Goal: Information Seeking & Learning: Learn about a topic

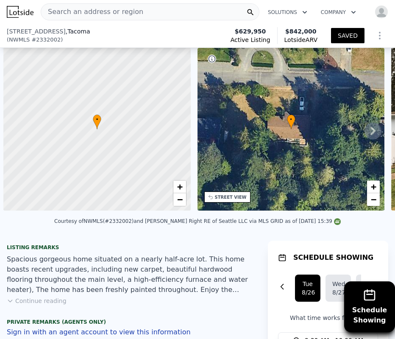
type input "5"
type input "3.5"
type input "2342"
type input "2958"
type input "5001"
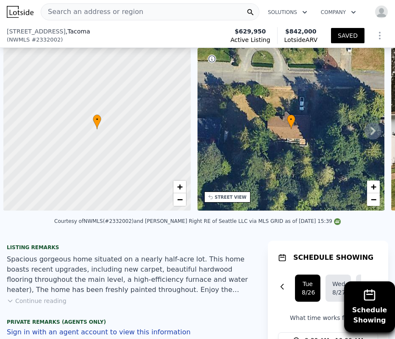
type input "$ 842,000"
type input "6"
type input "$ 0"
type input "$ 63,969"
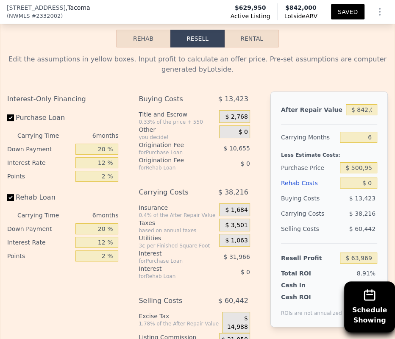
click at [249, 83] on div "Edit the assumptions in yellow boxes. Input profit to calculate an offer price.…" at bounding box center [197, 216] width 380 height 324
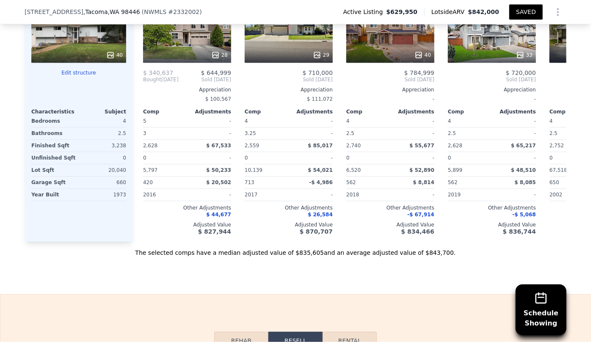
scroll to position [1306, 0]
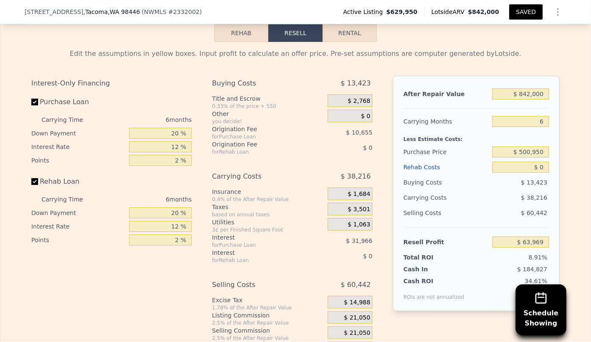
click at [394, 172] on div "Rehab Costs" at bounding box center [447, 167] width 86 height 15
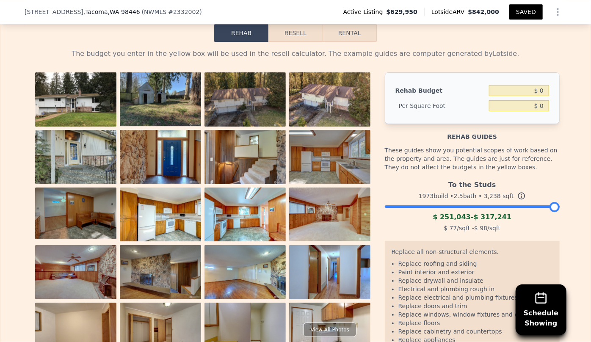
click at [298, 42] on button "Resell" at bounding box center [295, 33] width 54 height 18
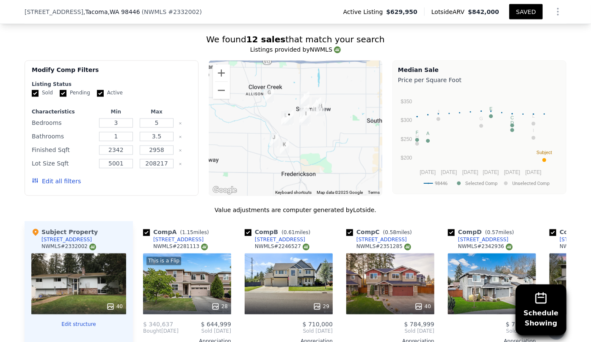
scroll to position [728, 0]
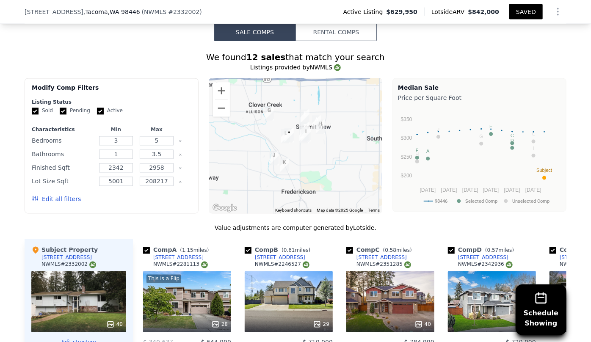
click at [57, 204] on button "Edit all filters" at bounding box center [56, 199] width 49 height 8
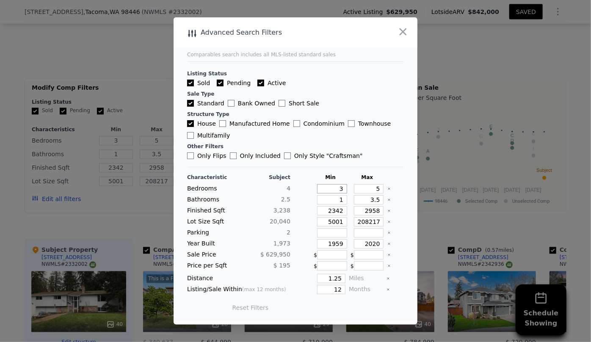
drag, startPoint x: 341, startPoint y: 189, endPoint x: 323, endPoint y: 190, distance: 17.8
click at [323, 190] on input "3" at bounding box center [332, 188] width 30 height 9
type input "4"
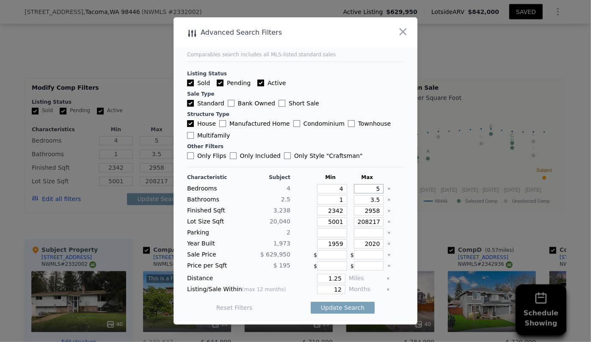
drag, startPoint x: 376, startPoint y: 188, endPoint x: 363, endPoint y: 190, distance: 12.9
click at [363, 190] on input "5" at bounding box center [369, 188] width 30 height 9
type input "4"
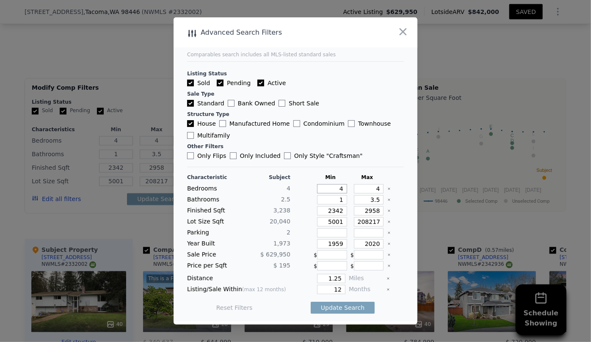
drag, startPoint x: 339, startPoint y: 190, endPoint x: 329, endPoint y: 188, distance: 10.3
click at [329, 188] on input "4" at bounding box center [332, 188] width 30 height 9
type input "3"
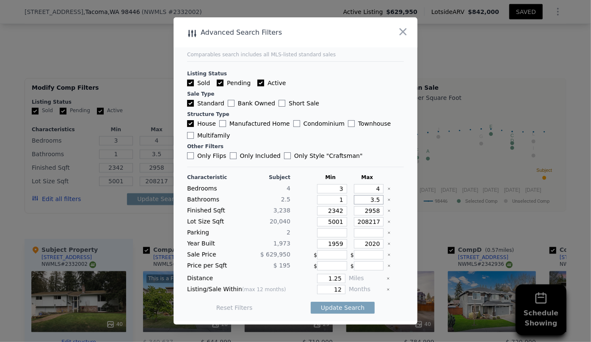
drag, startPoint x: 372, startPoint y: 199, endPoint x: 357, endPoint y: 200, distance: 15.7
click at [357, 200] on input "3.5" at bounding box center [369, 199] width 30 height 9
drag, startPoint x: 334, startPoint y: 209, endPoint x: 326, endPoint y: 209, distance: 8.5
click at [326, 209] on input "2342" at bounding box center [332, 210] width 30 height 9
drag, startPoint x: 340, startPoint y: 209, endPoint x: 267, endPoint y: 211, distance: 72.8
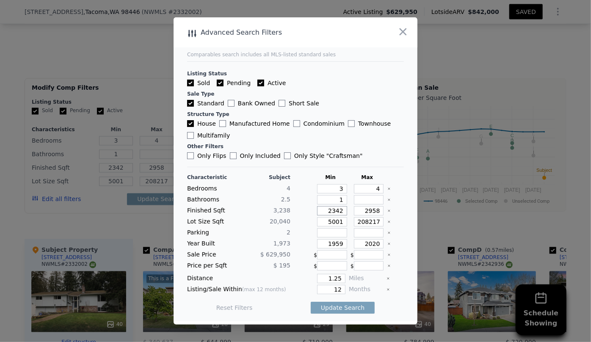
click at [267, 211] on div "Finished Sqft 3,238 2342 2958" at bounding box center [295, 210] width 217 height 9
drag, startPoint x: 378, startPoint y: 210, endPoint x: 351, endPoint y: 211, distance: 26.3
click at [354, 211] on input "2958" at bounding box center [369, 210] width 30 height 9
click at [337, 216] on div "Characteristic Subject Min Max Bedrooms 4 3 4 Bathrooms 2.5 1 Finished Sqft 3,2…" at bounding box center [295, 247] width 217 height 146
click at [337, 212] on input "number" at bounding box center [332, 210] width 30 height 9
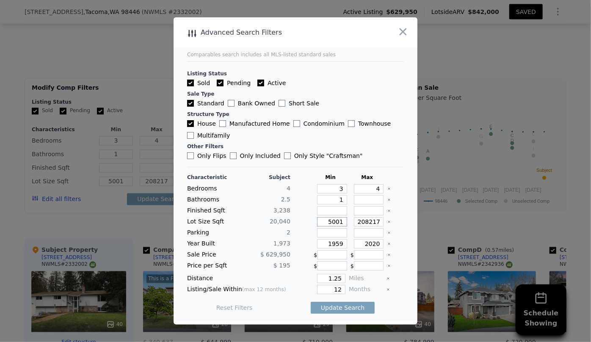
drag, startPoint x: 340, startPoint y: 221, endPoint x: 301, endPoint y: 220, distance: 39.8
click at [301, 220] on div "Lot Size Sqft 20,040 5001 208217" at bounding box center [295, 221] width 217 height 9
click at [342, 210] on input "number" at bounding box center [332, 210] width 30 height 9
type input "2"
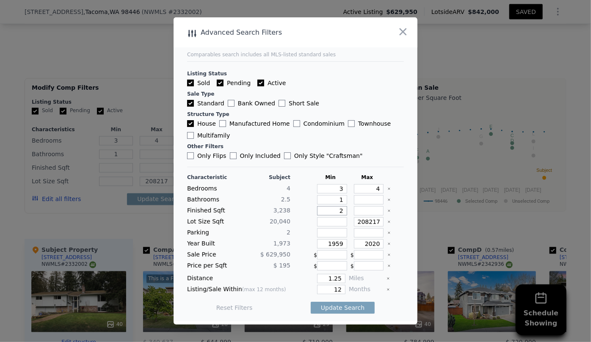
type input "25"
type input "250"
type input "2500"
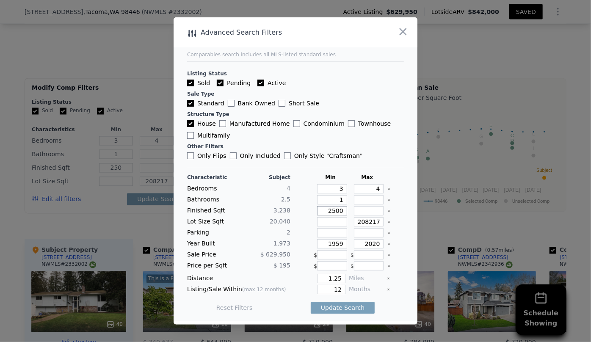
type input "2500"
click at [357, 211] on input "number" at bounding box center [369, 210] width 30 height 9
type input "3"
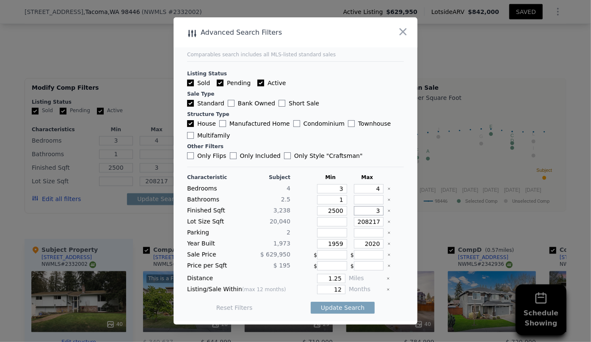
type input "33"
type input "330"
type input "3300"
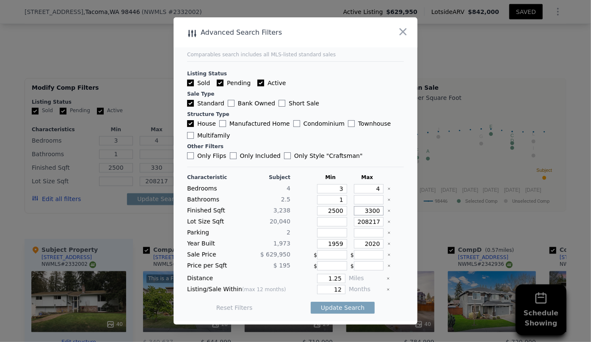
type input "3300"
drag, startPoint x: 340, startPoint y: 242, endPoint x: 306, endPoint y: 238, distance: 33.7
click at [314, 239] on div "1959" at bounding box center [330, 243] width 33 height 9
drag, startPoint x: 341, startPoint y: 279, endPoint x: 278, endPoint y: 273, distance: 63.4
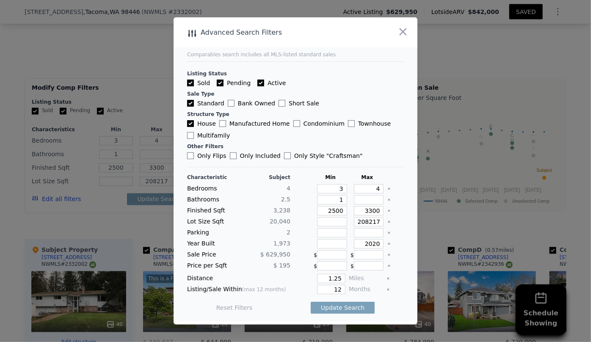
click at [278, 273] on div "Characteristic Subject Min Max Bedrooms 4 3 4 Bathrooms 2.5 1 Finished Sqft 3,2…" at bounding box center [295, 247] width 217 height 146
click at [339, 282] on input "1.25" at bounding box center [331, 278] width 28 height 9
type input "1"
drag, startPoint x: 339, startPoint y: 285, endPoint x: 312, endPoint y: 285, distance: 26.7
click at [313, 285] on div "12" at bounding box center [320, 289] width 52 height 9
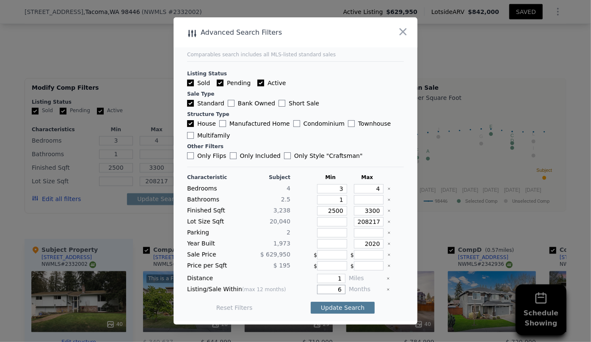
type input "6"
click at [334, 306] on button "Update Search" at bounding box center [343, 308] width 64 height 12
checkbox input "false"
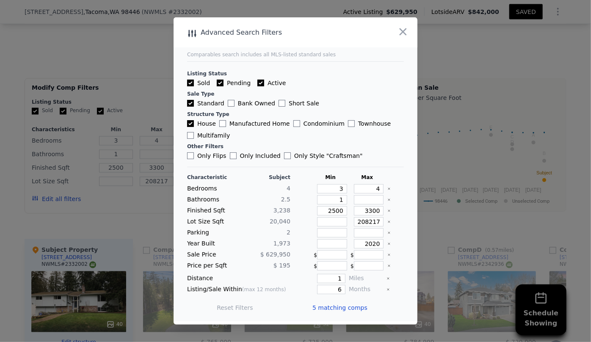
drag, startPoint x: 334, startPoint y: 306, endPoint x: 323, endPoint y: 310, distance: 11.0
click at [323, 310] on span "5 matching comps" at bounding box center [339, 308] width 55 height 8
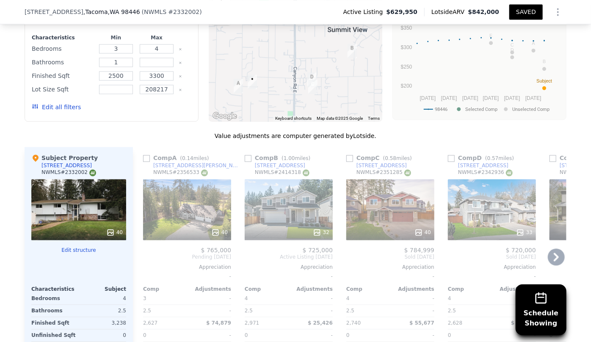
scroll to position [844, 0]
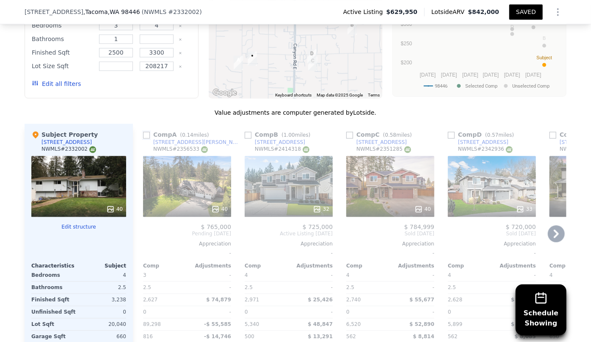
click at [143, 138] on input "checkbox" at bounding box center [146, 135] width 7 height 7
checkbox input "true"
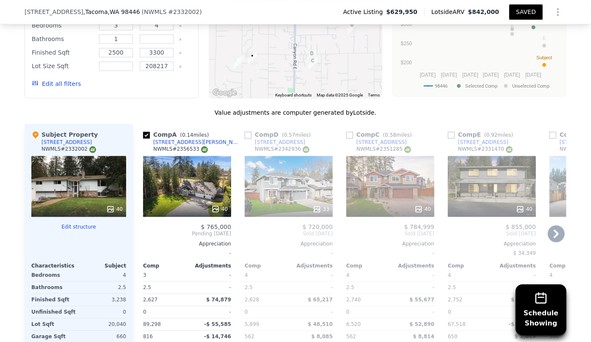
click at [246, 138] on input "checkbox" at bounding box center [248, 135] width 7 height 7
checkbox input "true"
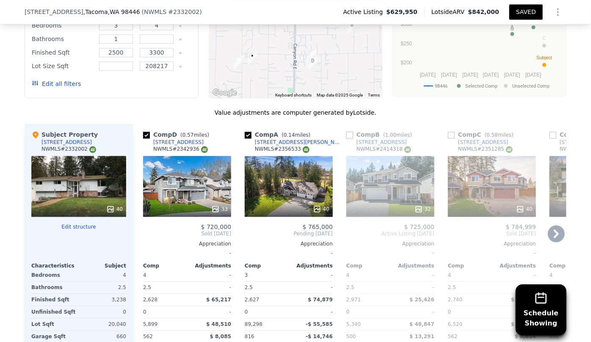
click at [347, 138] on input "checkbox" at bounding box center [349, 135] width 7 height 7
checkbox input "true"
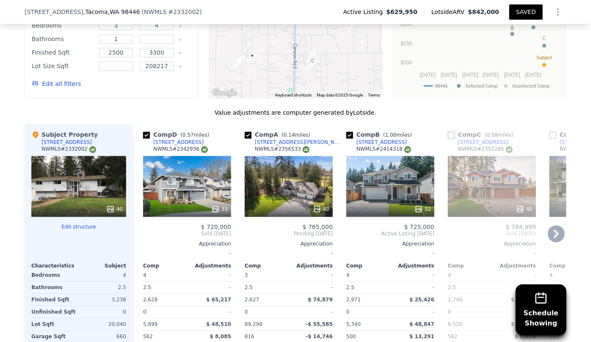
click at [394, 138] on input "checkbox" at bounding box center [451, 135] width 7 height 7
checkbox input "true"
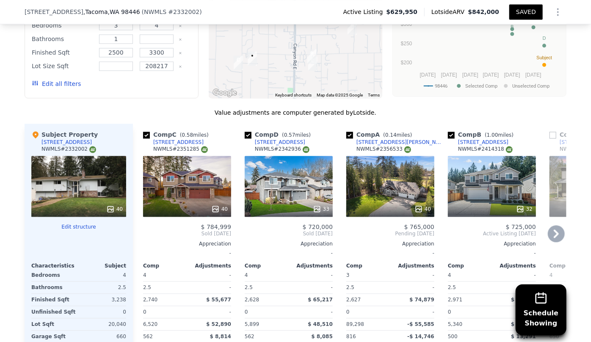
click at [394, 238] on icon at bounding box center [556, 233] width 17 height 17
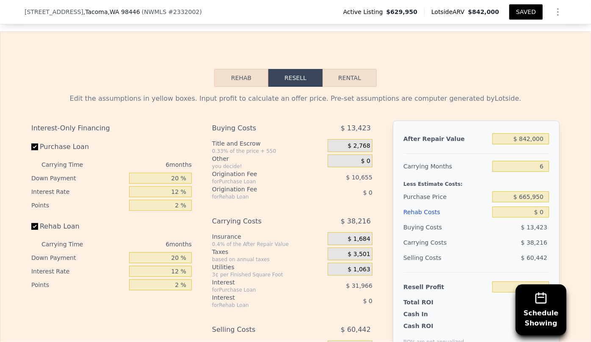
scroll to position [1267, 0]
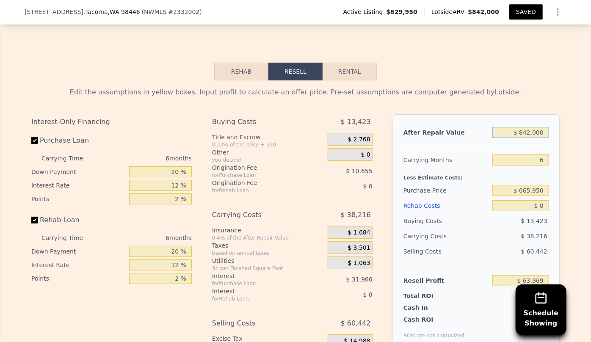
click at [394, 138] on input "$ 842,000" at bounding box center [520, 132] width 57 height 11
type input "$ 000"
type input "-$ 716,455"
type input "$ 7,000"
type input "-$ 709,967"
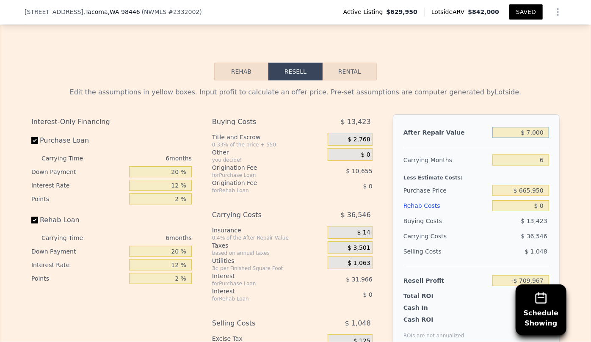
type input "$ 79,000"
type input "-$ 643,232"
type input "$ 7,900,000"
type input "$ 6,605,818"
type input "$ 790,000"
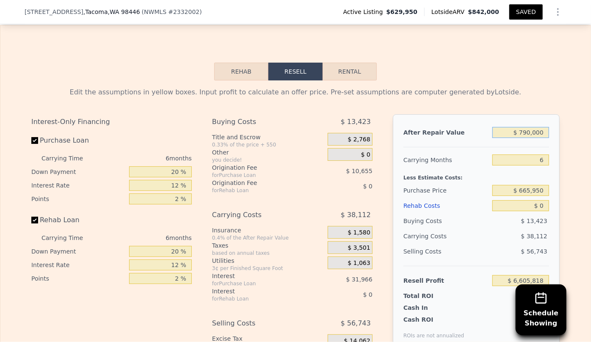
type input "$ 15,772"
type input "$ 790,000"
click at [394, 96] on div "Edit the assumptions in yellow boxes. Input profit to calculate an offer price.…" at bounding box center [296, 237] width 542 height 315
click at [394, 163] on div "6" at bounding box center [520, 159] width 57 height 15
click at [394, 166] on input "6" at bounding box center [520, 160] width 57 height 11
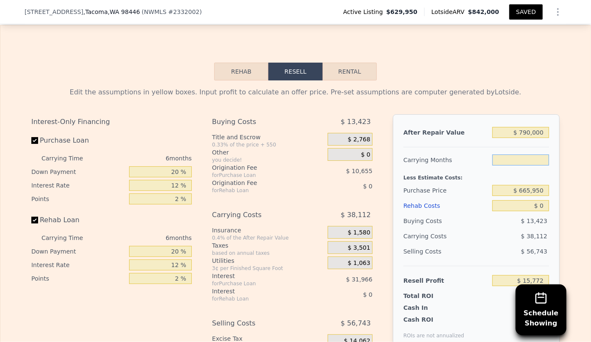
type input "8"
type input "$ 3,068"
type input "8"
drag, startPoint x: 527, startPoint y: 59, endPoint x: 528, endPoint y: 66, distance: 6.4
click at [394, 65] on div "Rehab Resell Rental Edit the assumptions in yellow boxes. Input profit to calcu…" at bounding box center [295, 229] width 591 height 408
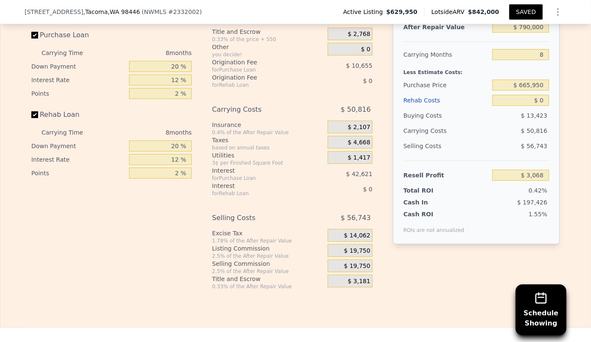
scroll to position [1383, 0]
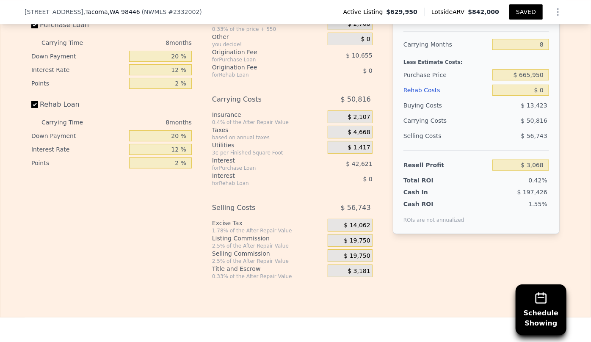
click at [394, 98] on div "Rehab Costs" at bounding box center [447, 90] width 86 height 15
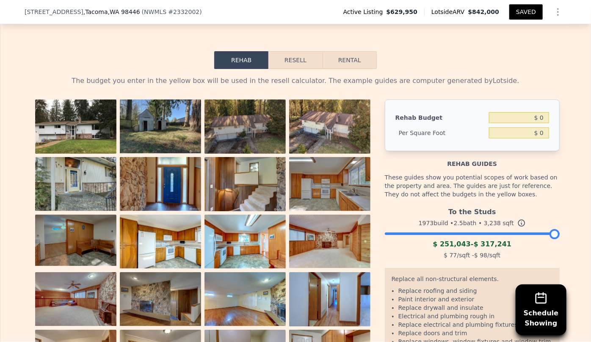
scroll to position [1267, 0]
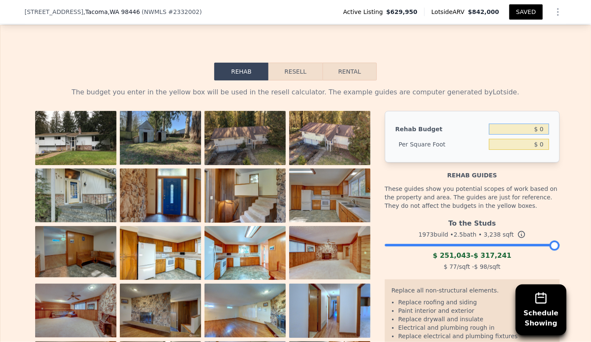
click at [394, 135] on input "$ 0" at bounding box center [519, 129] width 60 height 11
type input "$ 180,000"
type input "$ 55.59"
click at [293, 80] on button "Resell" at bounding box center [295, 72] width 54 height 18
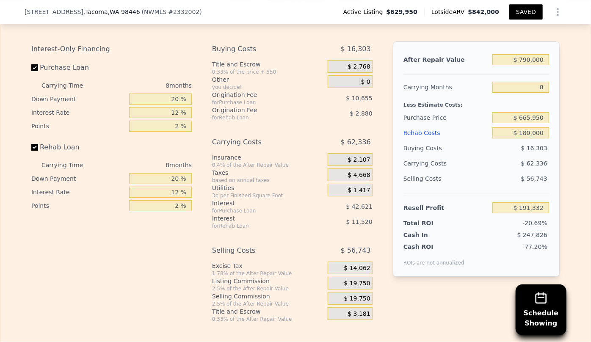
scroll to position [1344, 0]
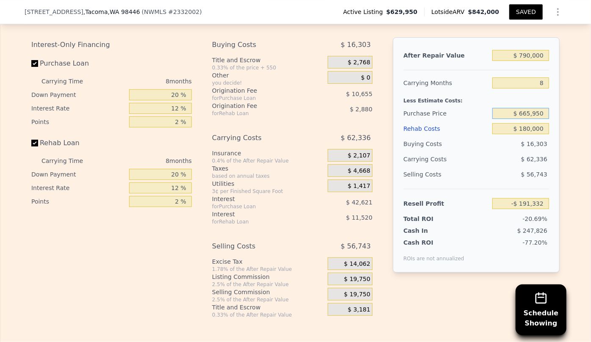
click at [394, 119] on input "$ 665,950" at bounding box center [520, 113] width 57 height 11
type input "$ 9"
type input "$ 500,000"
click at [394, 182] on div "Selling Costs" at bounding box center [447, 174] width 86 height 15
type input "-$ 11,550"
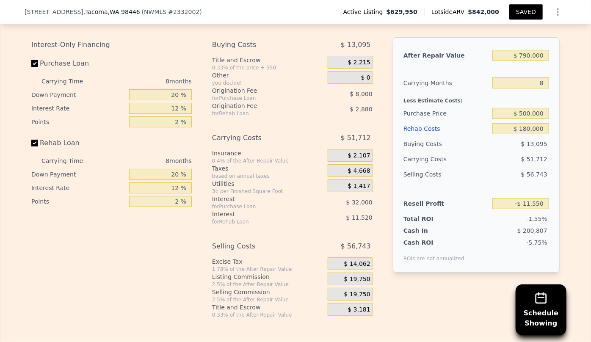
click at [394, 136] on div "Rehab Costs" at bounding box center [447, 128] width 86 height 15
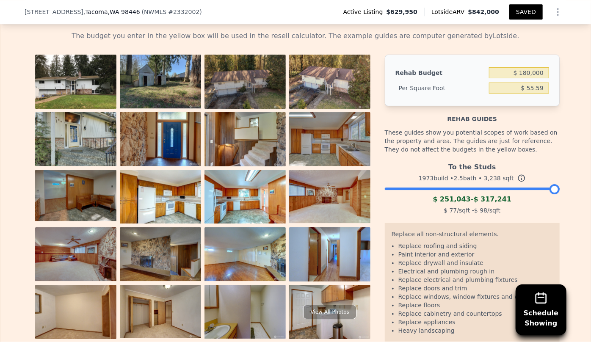
scroll to position [1306, 0]
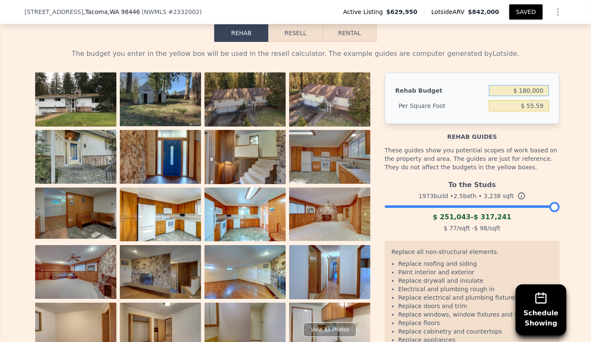
click at [394, 96] on input "$ 180,000" at bounding box center [519, 90] width 60 height 11
type input "$ 200,000"
click at [304, 42] on button "Resell" at bounding box center [295, 33] width 54 height 18
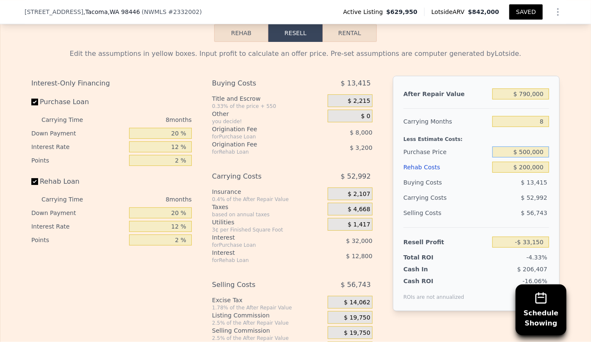
click at [394, 158] on input "$ 500,000" at bounding box center [520, 152] width 57 height 11
type input "$ 400,000"
click at [394, 216] on span "$ 56,743" at bounding box center [534, 213] width 26 height 7
type input "$ 75,183"
click at [394, 221] on div "$ 56,743" at bounding box center [520, 212] width 57 height 15
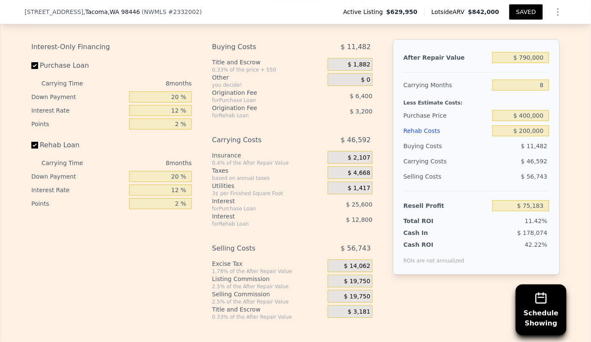
scroll to position [1421, 0]
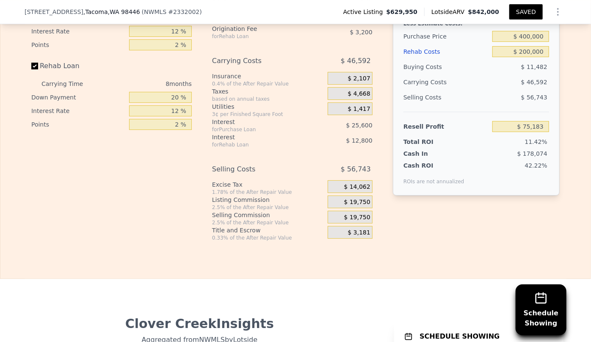
click at [350, 221] on span "$ 19,750" at bounding box center [357, 218] width 26 height 8
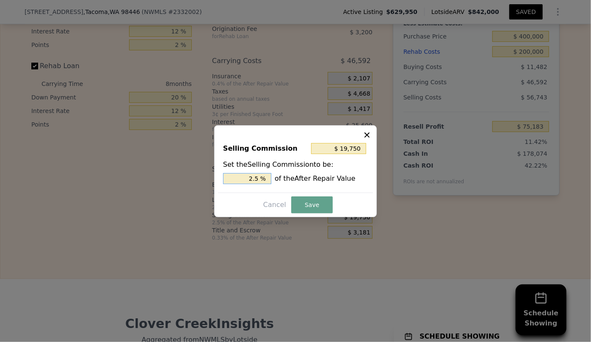
click at [254, 177] on input "2.5 %" at bounding box center [247, 178] width 48 height 11
type input "$ 3,950"
type input ".5 %"
type input "$ 11,850"
type input "1.5 %"
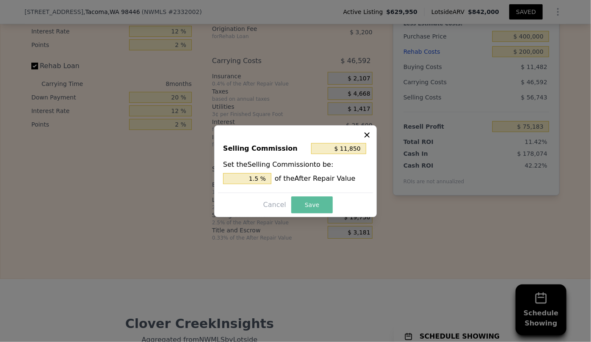
click at [298, 199] on button "Save" at bounding box center [311, 204] width 41 height 17
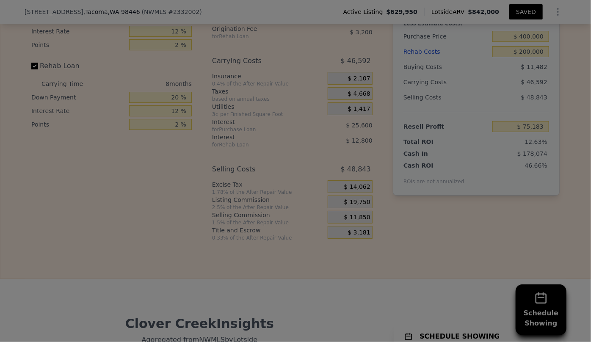
type input "$ 83,083"
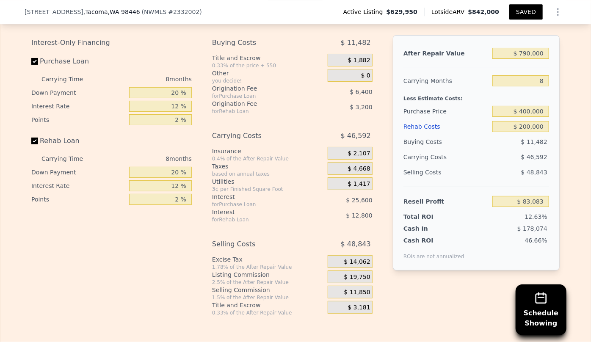
scroll to position [1383, 0]
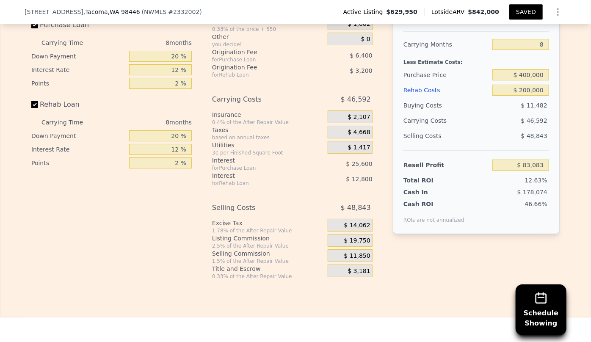
click at [394, 12] on button "SAVED" at bounding box center [525, 11] width 33 height 15
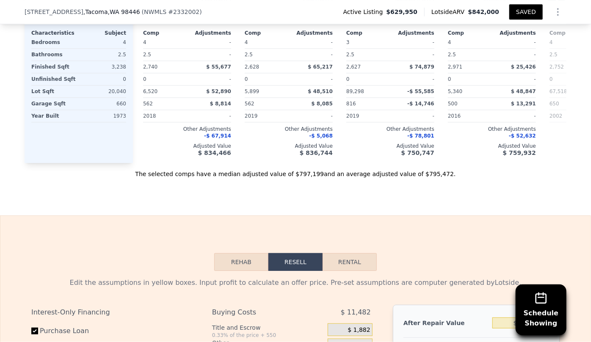
scroll to position [1075, 0]
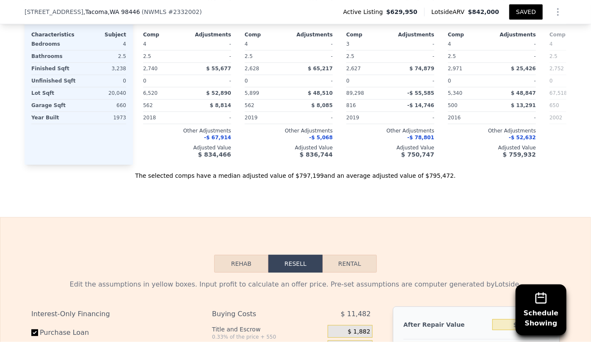
click at [394, 17] on button "SAVED" at bounding box center [525, 11] width 33 height 15
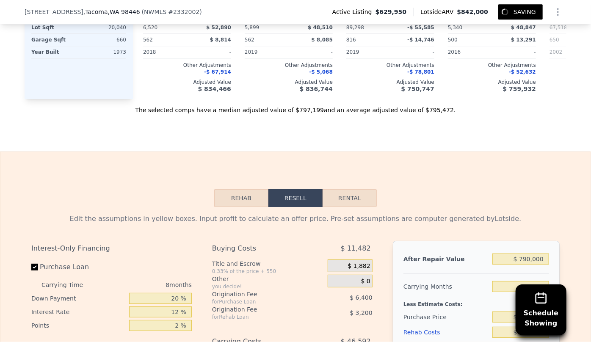
scroll to position [1306, 0]
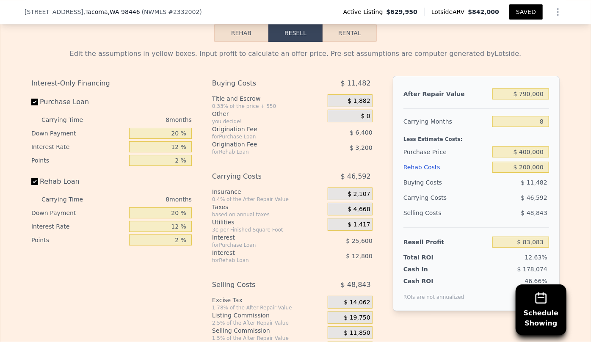
click at [394, 12] on button "SAVED" at bounding box center [525, 11] width 33 height 15
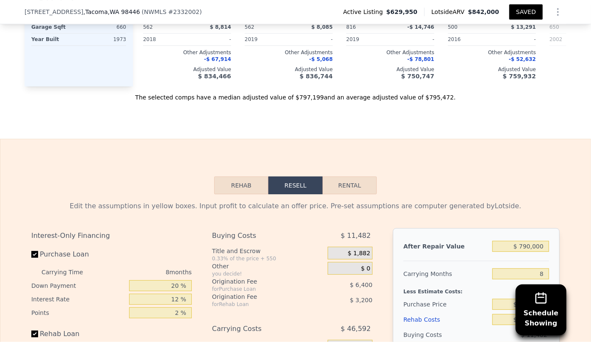
scroll to position [1232, 0]
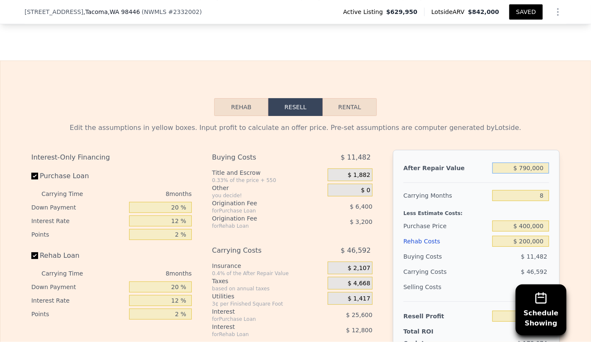
click at [394, 174] on input "$ 790,000" at bounding box center [520, 168] width 57 height 11
type input "$ 70,000"
type input "-$ 590,983"
type input "$ 780,000"
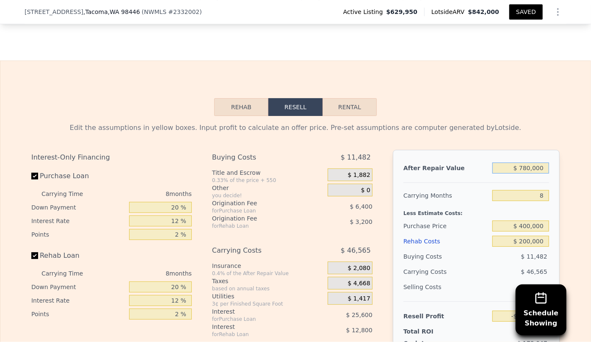
type input "$ 73,722"
type input "$ 780,000"
drag, startPoint x: 512, startPoint y: 135, endPoint x: 517, endPoint y: 143, distance: 9.3
click at [394, 133] on div "Edit the assumptions in yellow boxes. Input profit to calculate an offer price.…" at bounding box center [295, 128] width 528 height 10
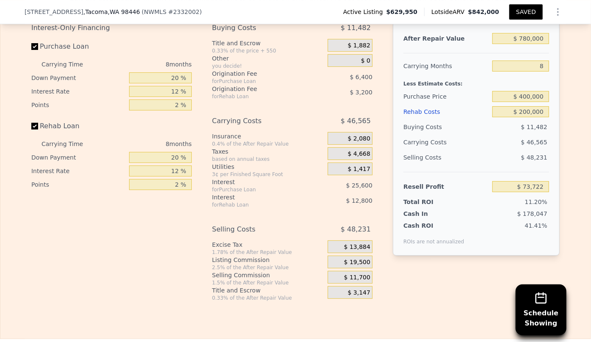
scroll to position [1385, 0]
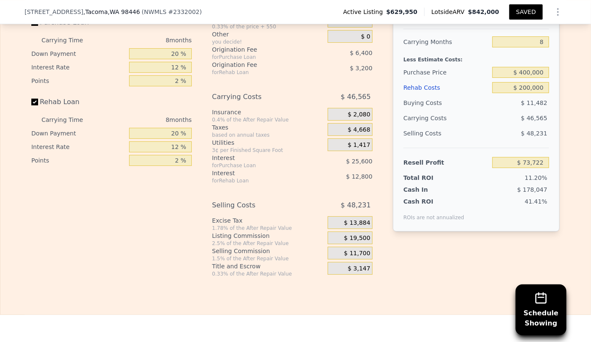
click at [394, 10] on button "SAVED" at bounding box center [525, 11] width 33 height 15
click at [394, 8] on button "SAVED" at bounding box center [525, 11] width 33 height 15
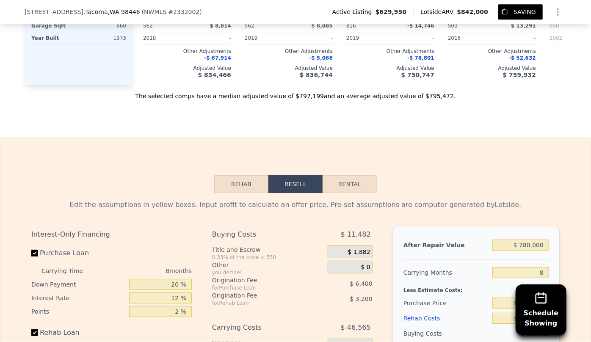
scroll to position [923, 0]
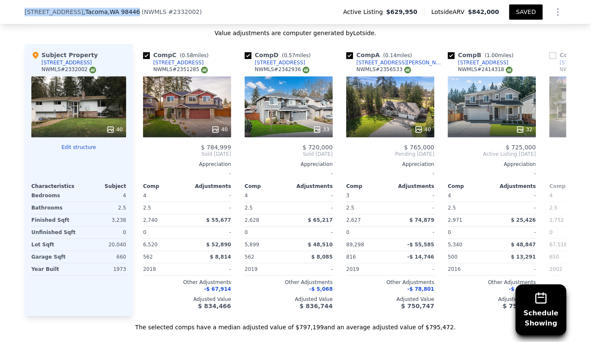
drag, startPoint x: 16, startPoint y: 14, endPoint x: 135, endPoint y: 15, distance: 119.0
click at [135, 15] on div "4722 145th Street Ct E , Tacoma , WA 98446 ( NWMLS # 2332002 ) Active Listing $…" at bounding box center [295, 12] width 591 height 24
copy div "4722 145th Street Ct E , Tacoma , WA 98446"
type input "2.5"
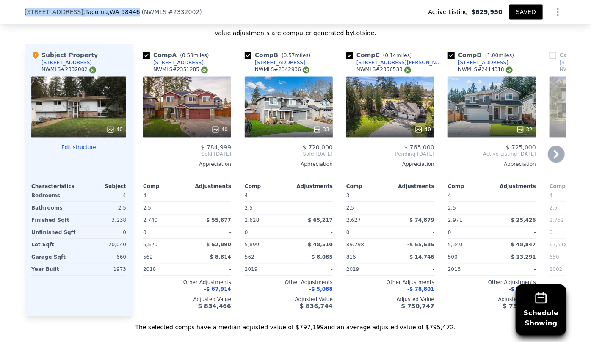
type input "2627"
type input "2971"
type input "5340"
type input "89298"
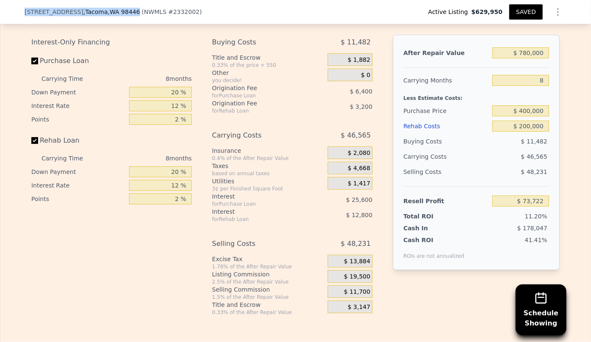
scroll to position [1116, 0]
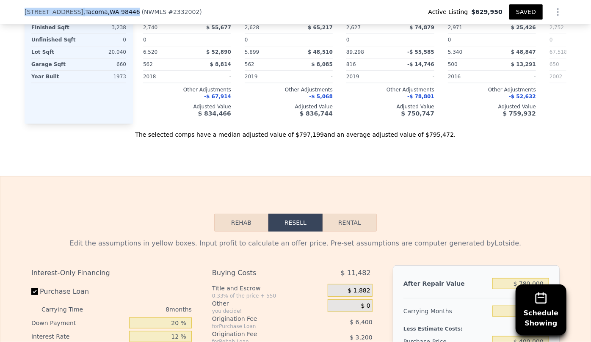
click at [394, 15] on button "SAVED" at bounding box center [525, 11] width 33 height 15
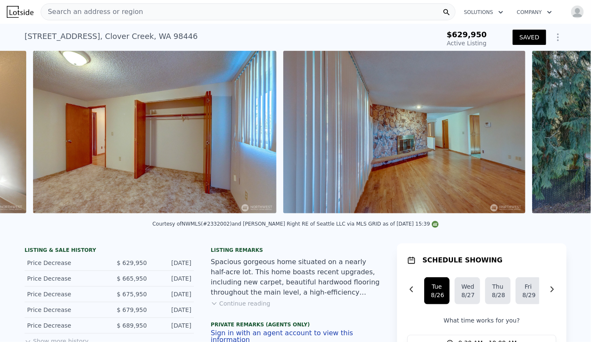
scroll to position [0, 8675]
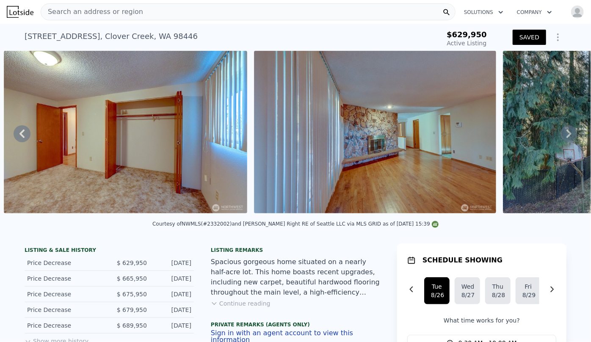
click at [118, 18] on div "Search an address or region" at bounding box center [92, 12] width 102 height 16
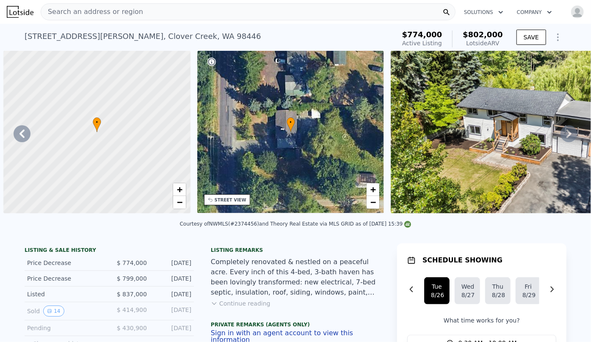
scroll to position [0, 2472]
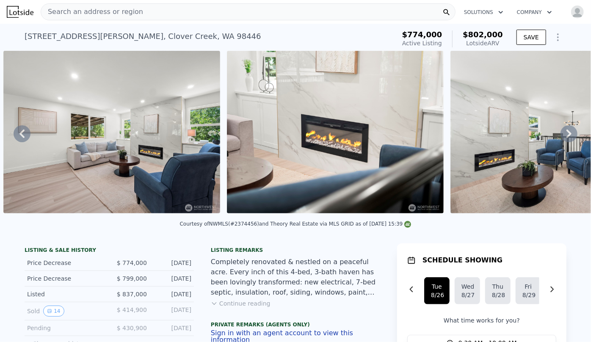
click at [108, 7] on span "Search an address or region" at bounding box center [92, 12] width 102 height 10
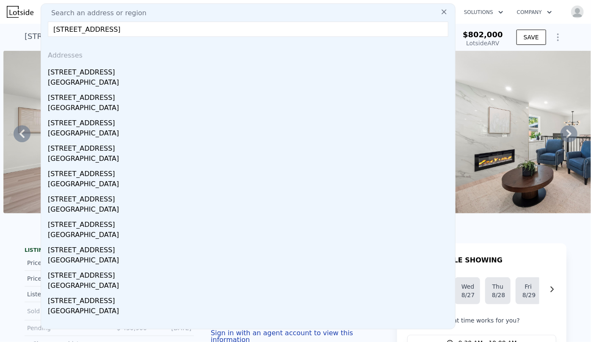
type input "[STREET_ADDRESS]"
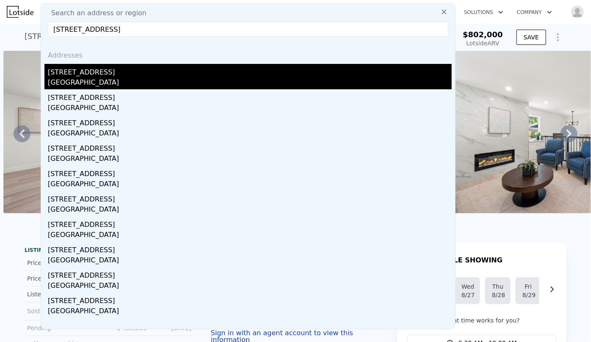
click at [96, 78] on div "[GEOGRAPHIC_DATA]" at bounding box center [250, 83] width 404 height 12
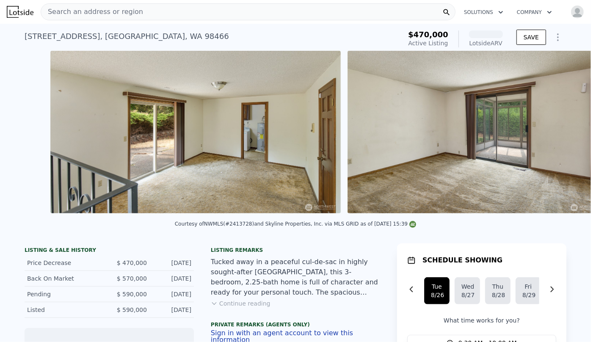
scroll to position [0, 2519]
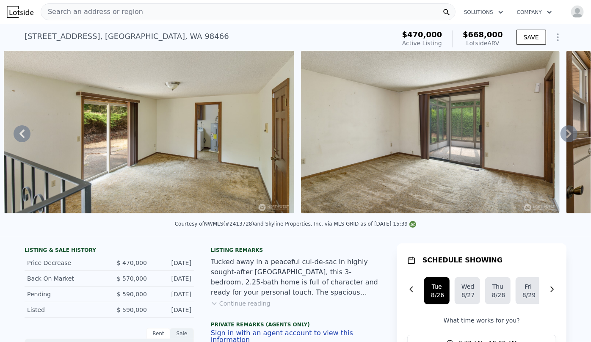
click at [561, 134] on icon at bounding box center [569, 133] width 17 height 17
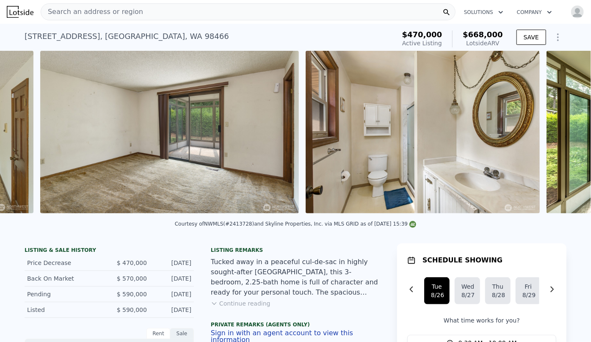
scroll to position [0, 2816]
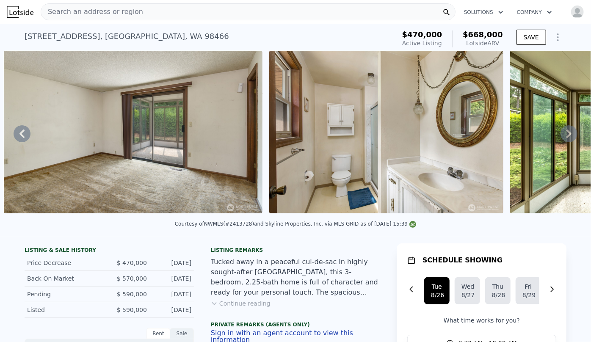
click at [566, 138] on icon at bounding box center [569, 133] width 17 height 17
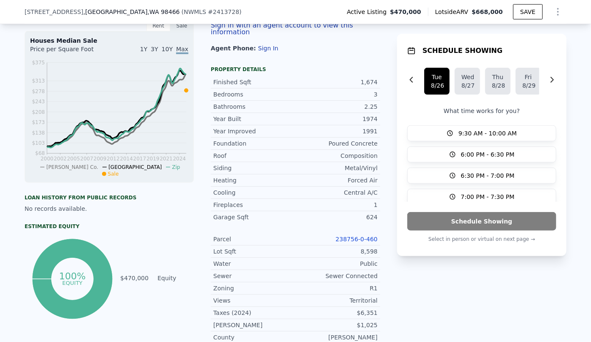
scroll to position [343, 0]
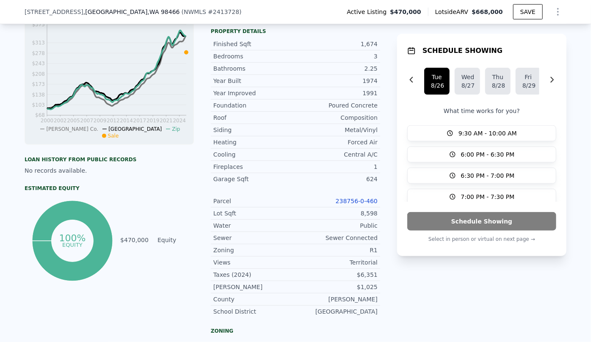
click at [358, 189] on div "Year Improved 1991 Foundation Poured Concrete Roof Composition Siding Metal/Vin…" at bounding box center [295, 202] width 169 height 231
click at [357, 198] on link "238756-0-460" at bounding box center [357, 201] width 42 height 7
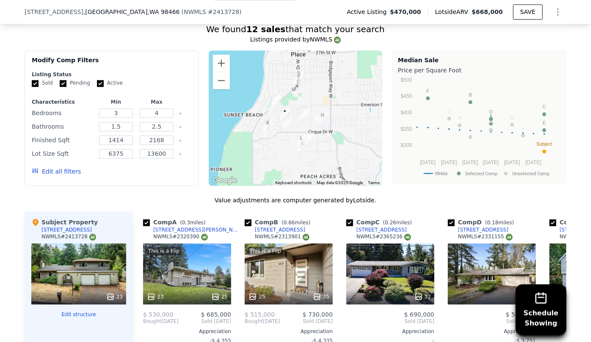
scroll to position [843, 0]
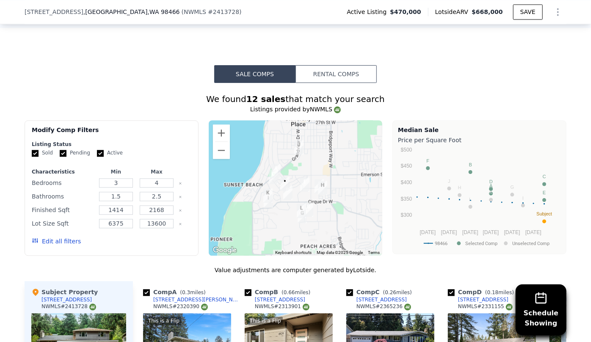
click at [63, 241] on button "Edit all filters" at bounding box center [56, 241] width 49 height 8
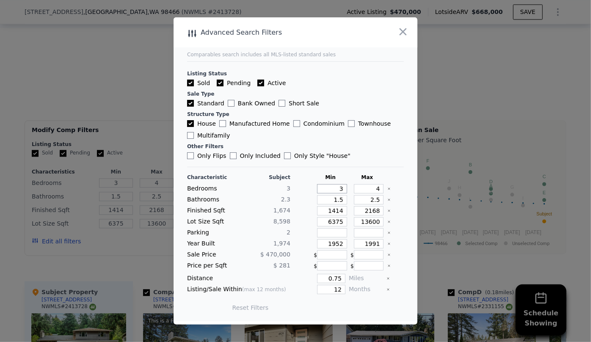
drag, startPoint x: 340, startPoint y: 189, endPoint x: 329, endPoint y: 180, distance: 14.2
click at [331, 182] on div "Characteristic Subject Min Max Bedrooms 3 3 4 Bathrooms 2.3 1.5 2.5 Finished Sq…" at bounding box center [295, 247] width 217 height 146
type input "2"
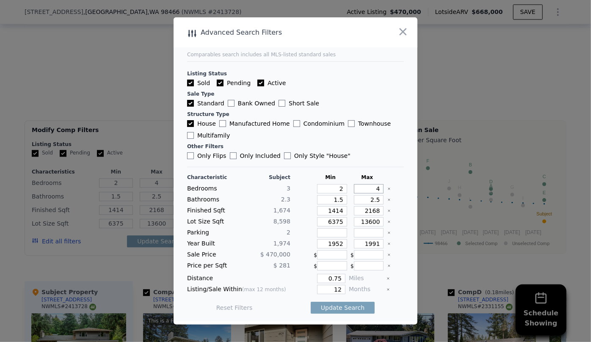
drag, startPoint x: 375, startPoint y: 191, endPoint x: 367, endPoint y: 190, distance: 8.1
click at [367, 190] on input "4" at bounding box center [369, 188] width 30 height 9
type input "3"
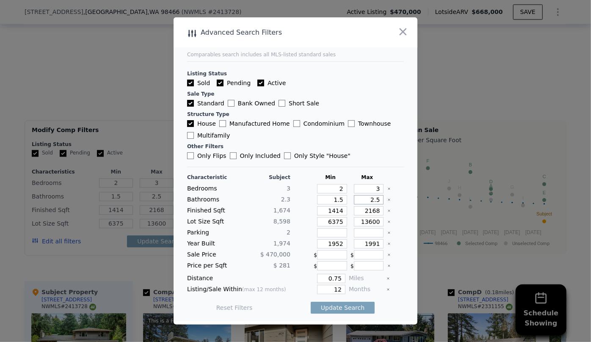
drag, startPoint x: 376, startPoint y: 201, endPoint x: 354, endPoint y: 200, distance: 21.2
click at [354, 200] on input "2.5" at bounding box center [369, 199] width 30 height 9
drag, startPoint x: 338, startPoint y: 201, endPoint x: 328, endPoint y: 200, distance: 9.8
click at [328, 200] on input "1.5" at bounding box center [332, 199] width 30 height 9
type input "1"
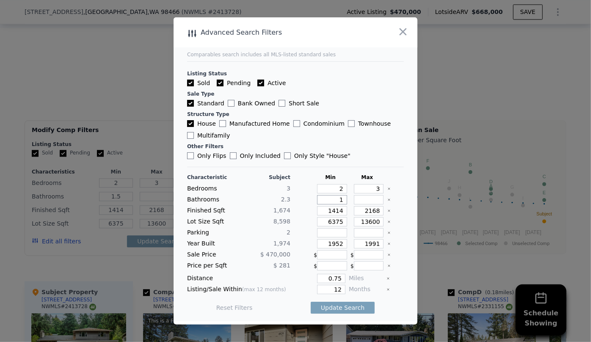
type input "1"
drag, startPoint x: 376, startPoint y: 210, endPoint x: 348, endPoint y: 205, distance: 27.8
click at [348, 205] on div "Characteristic Subject Min Max Bedrooms 3 2 3 Bathrooms 2.3 1 Finished Sqft 1,6…" at bounding box center [295, 247] width 217 height 146
type input "1"
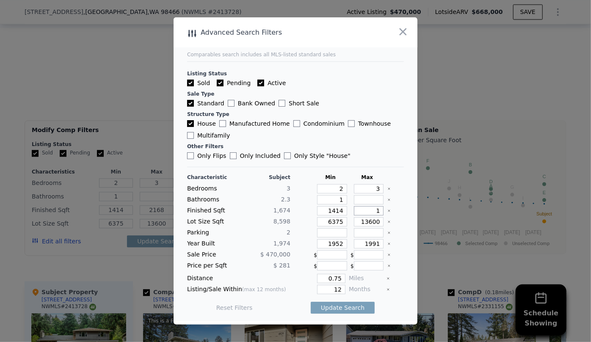
type input "1"
type input "18"
type input "180"
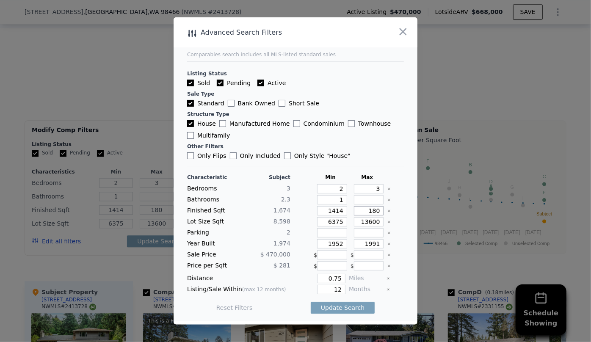
type input "1800"
drag, startPoint x: 337, startPoint y: 221, endPoint x: 298, endPoint y: 218, distance: 39.9
click at [300, 218] on div "Lot Size Sqft 8,598 6375 13600" at bounding box center [295, 221] width 217 height 9
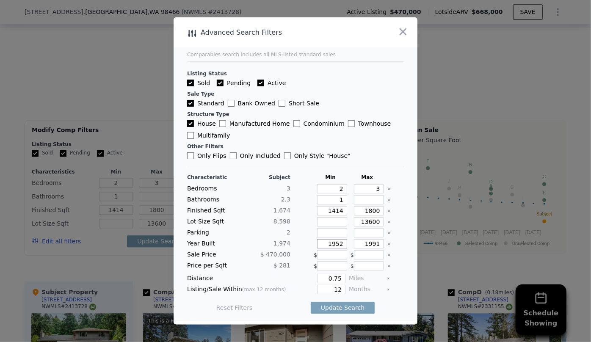
drag, startPoint x: 340, startPoint y: 242, endPoint x: 315, endPoint y: 241, distance: 25.4
click at [317, 241] on input "1952" at bounding box center [332, 243] width 30 height 9
drag, startPoint x: 373, startPoint y: 242, endPoint x: 326, endPoint y: 236, distance: 48.2
click at [326, 236] on div "Characteristic Subject Min Max Bedrooms 3 2 3 Bathrooms 2.3 1 Finished Sqft 1,6…" at bounding box center [295, 247] width 217 height 146
type input "2000"
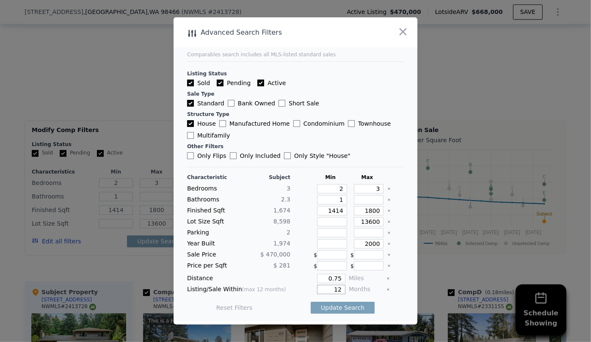
drag, startPoint x: 336, startPoint y: 289, endPoint x: 319, endPoint y: 285, distance: 17.3
click at [319, 285] on input "12" at bounding box center [331, 289] width 28 height 9
type input "6"
click at [343, 306] on button "Update Search" at bounding box center [343, 308] width 64 height 12
checkbox input "false"
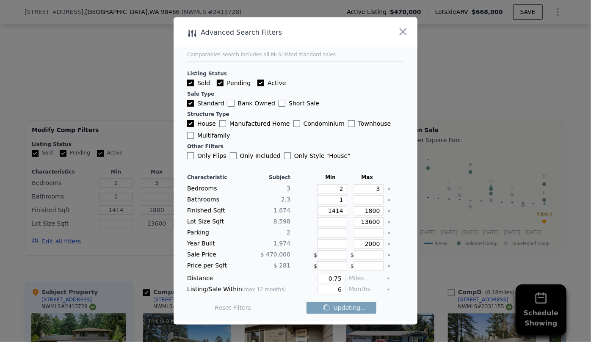
checkbox input "false"
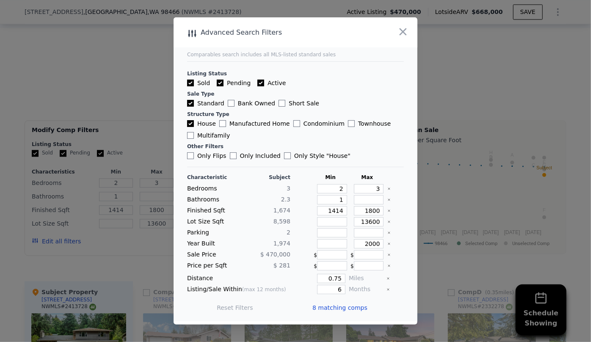
click at [347, 304] on span "8 matching comps" at bounding box center [339, 308] width 55 height 8
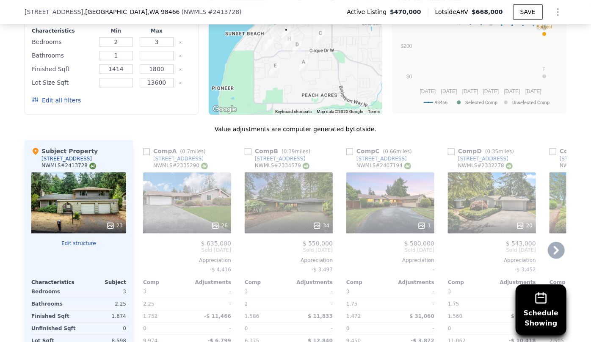
scroll to position [998, 0]
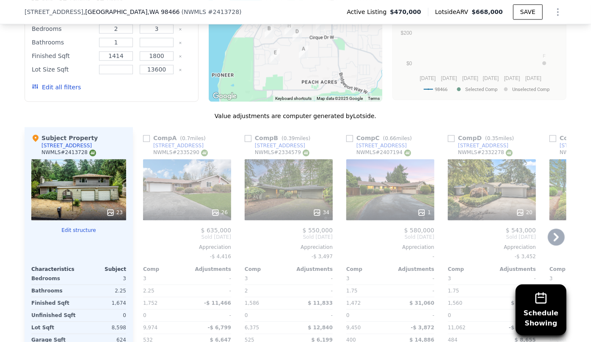
click at [557, 238] on icon at bounding box center [556, 237] width 17 height 17
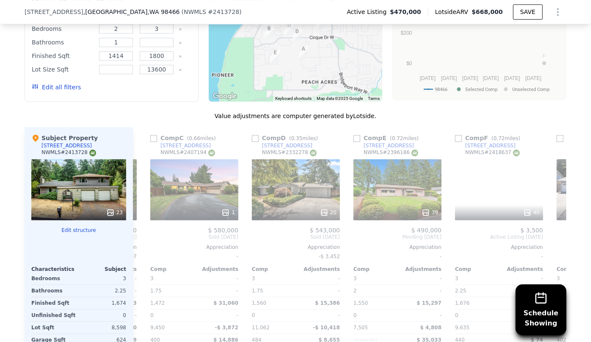
scroll to position [0, 203]
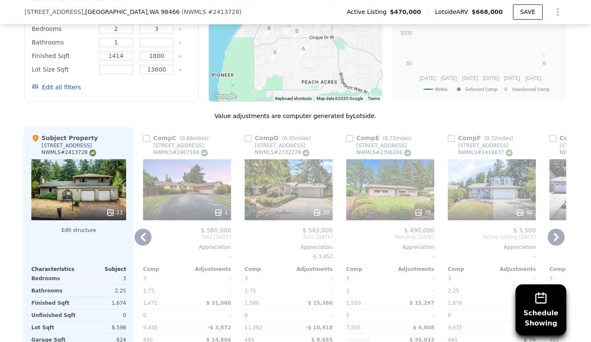
click at [557, 238] on icon at bounding box center [556, 237] width 17 height 17
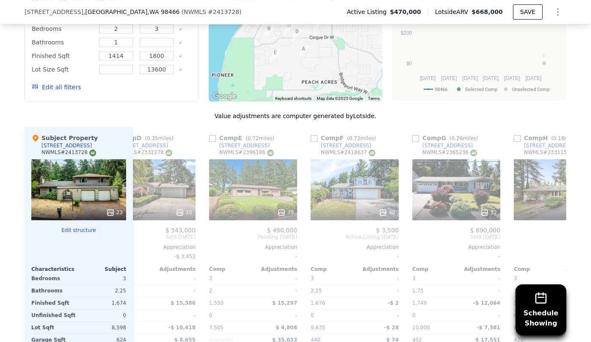
scroll to position [0, 399]
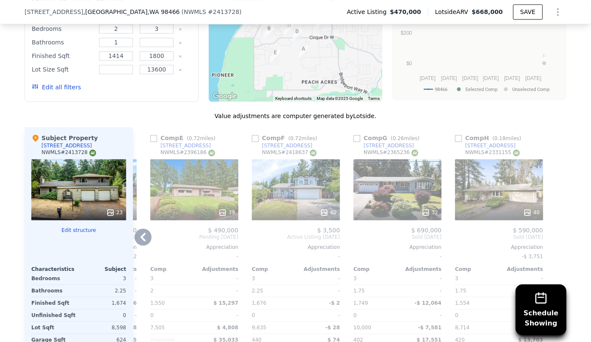
click at [301, 196] on div "40" at bounding box center [296, 189] width 88 height 61
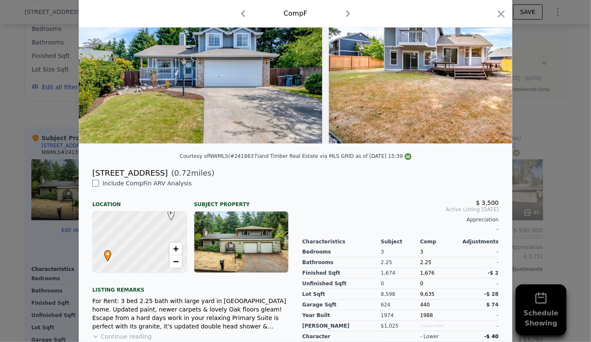
scroll to position [77, 0]
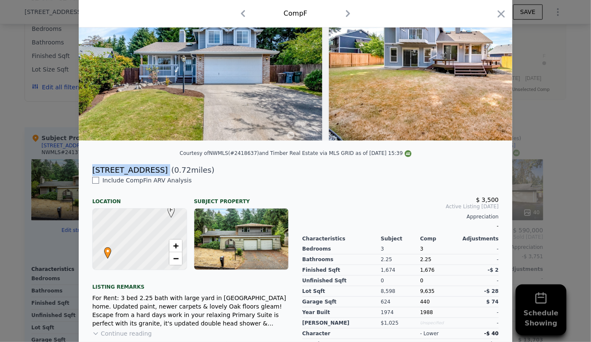
drag, startPoint x: 86, startPoint y: 172, endPoint x: 166, endPoint y: 176, distance: 81.0
click at [166, 176] on div "[STREET_ADDRESS] ( 0.72 miles)" at bounding box center [296, 170] width 420 height 12
copy div "[STREET_ADDRESS]"
click at [498, 14] on icon "button" at bounding box center [501, 13] width 7 height 7
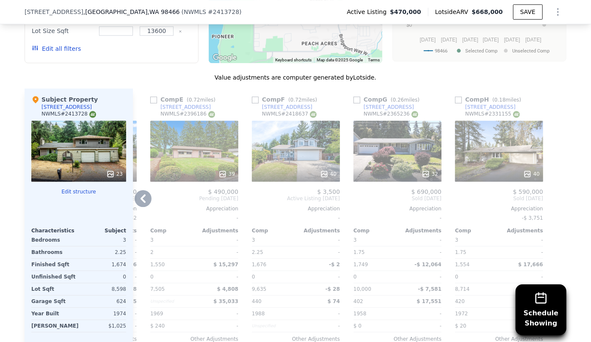
scroll to position [959, 0]
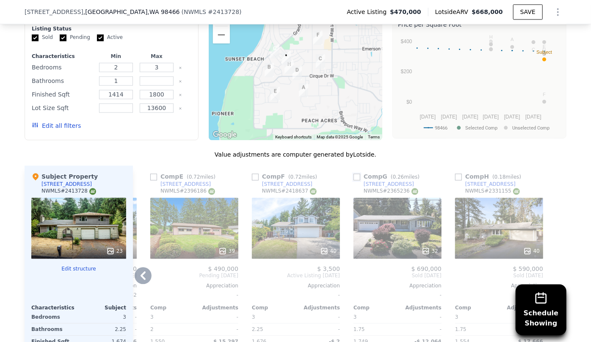
drag, startPoint x: 354, startPoint y: 177, endPoint x: 373, endPoint y: 173, distance: 19.8
click at [354, 177] on input "checkbox" at bounding box center [357, 177] width 7 height 7
checkbox input "true"
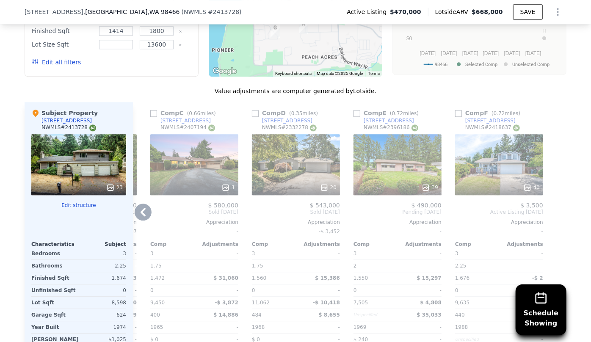
scroll to position [1036, 0]
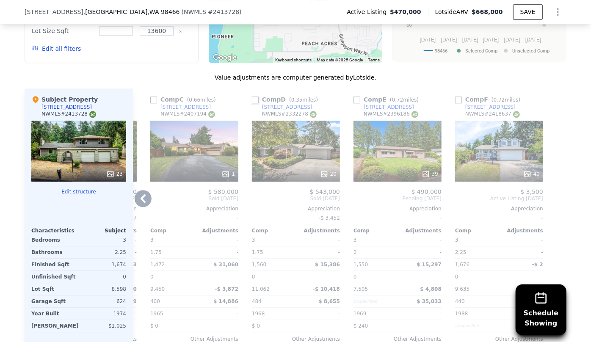
click at [252, 101] on input "checkbox" at bounding box center [255, 100] width 7 height 7
checkbox input "true"
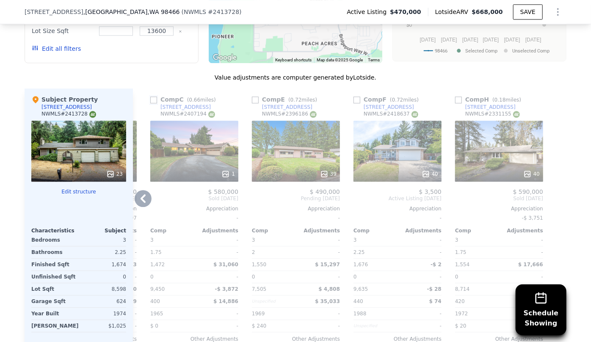
click at [154, 97] on input "checkbox" at bounding box center [153, 100] width 7 height 7
checkbox input "true"
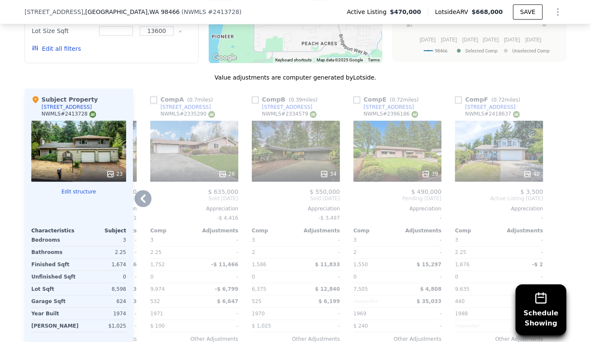
click at [151, 99] on input "checkbox" at bounding box center [153, 100] width 7 height 7
checkbox input "true"
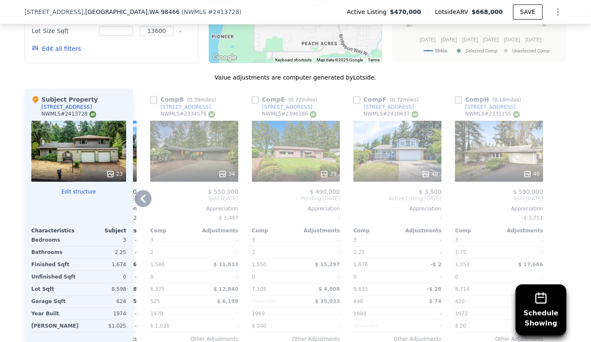
click at [151, 97] on input "checkbox" at bounding box center [153, 100] width 7 height 7
checkbox input "true"
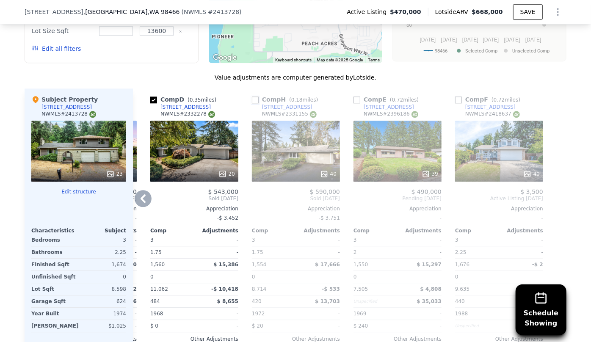
click at [252, 99] on input "checkbox" at bounding box center [255, 100] width 7 height 7
checkbox input "true"
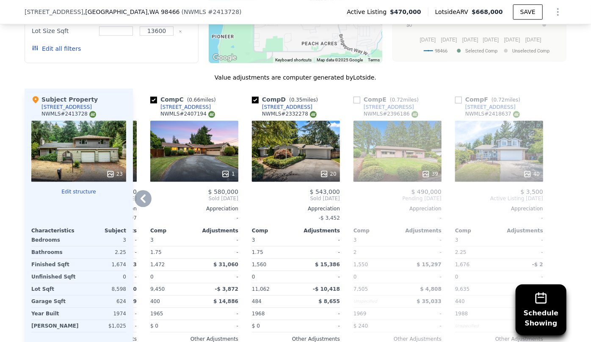
click at [140, 193] on icon at bounding box center [143, 198] width 17 height 17
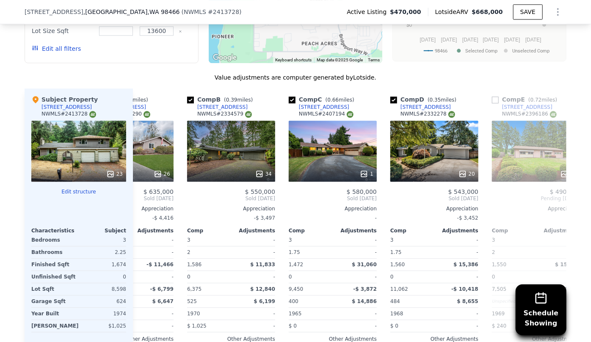
scroll to position [0, 196]
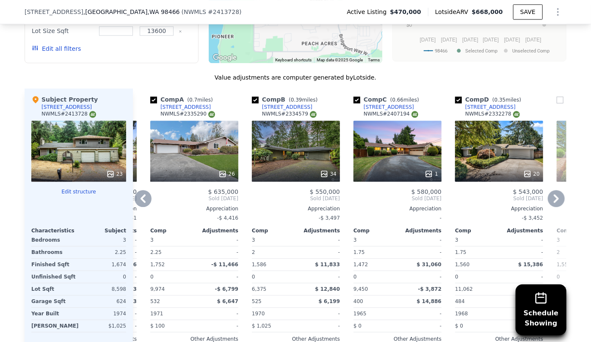
click at [292, 142] on div "34" at bounding box center [296, 151] width 88 height 61
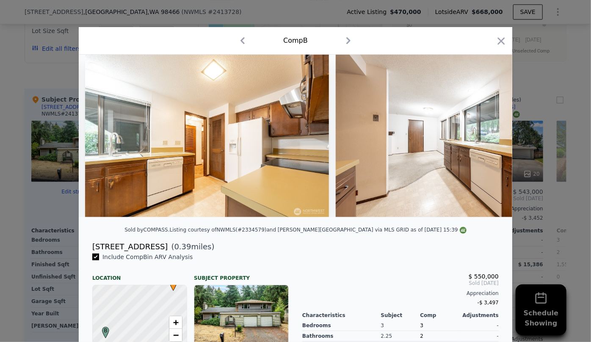
scroll to position [0, 2073]
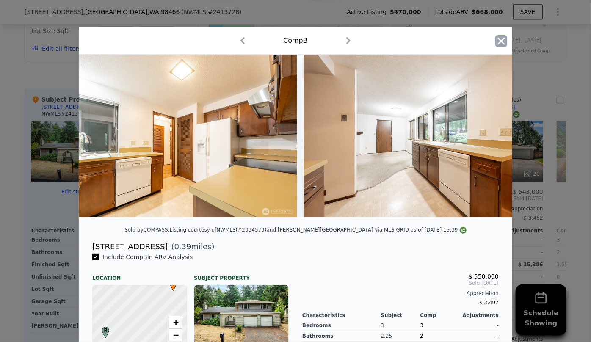
click at [498, 42] on icon "button" at bounding box center [501, 40] width 7 height 7
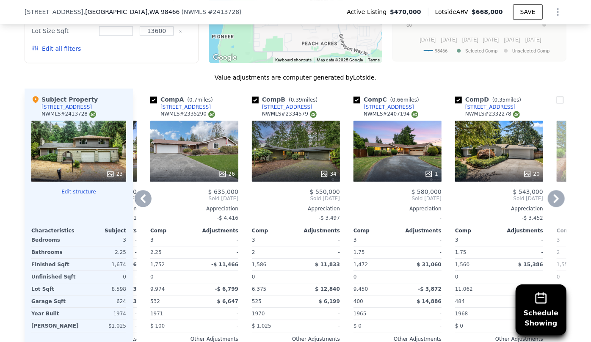
click at [395, 160] on div "1" at bounding box center [398, 151] width 88 height 61
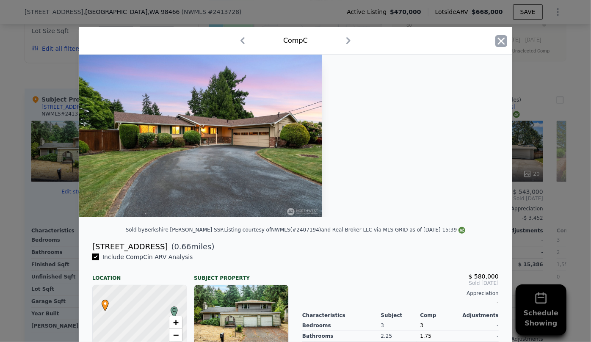
click at [495, 37] on icon "button" at bounding box center [501, 41] width 12 height 12
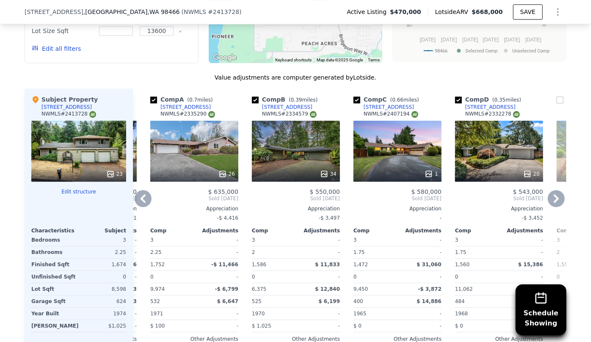
click at [480, 164] on div "20" at bounding box center [499, 151] width 88 height 61
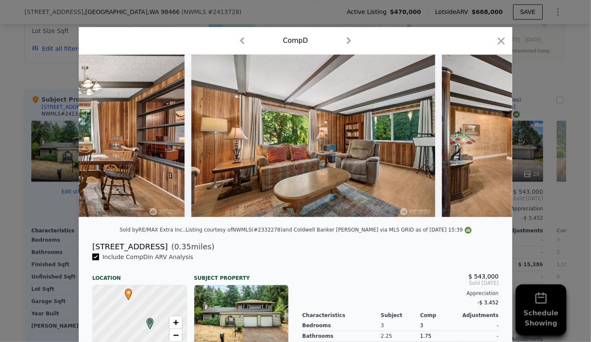
scroll to position [0, 1729]
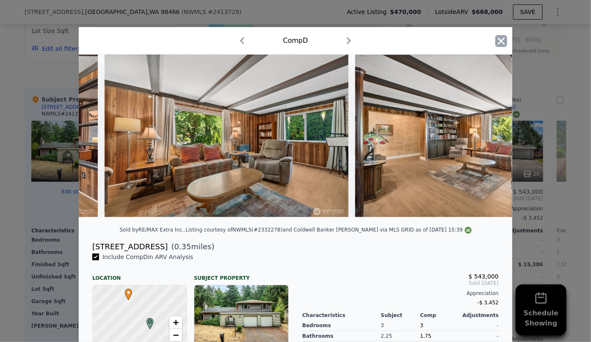
click at [502, 44] on icon "button" at bounding box center [501, 40] width 7 height 7
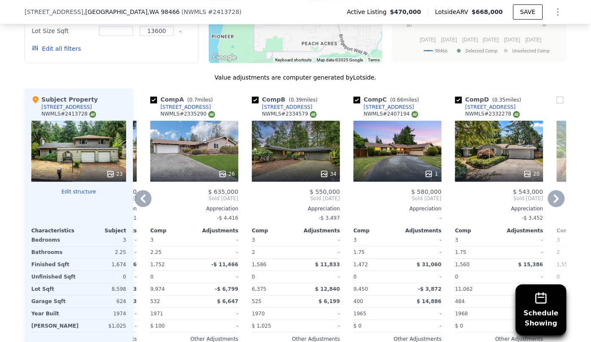
click at [135, 202] on icon at bounding box center [143, 198] width 17 height 17
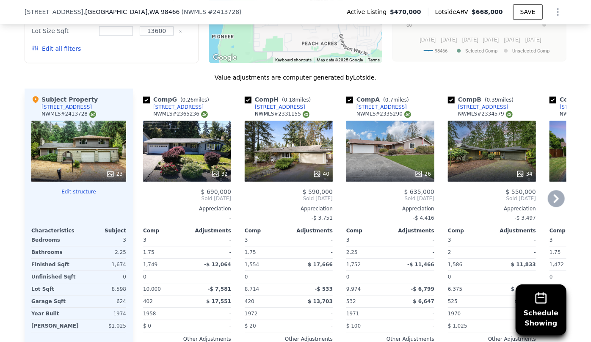
click at [155, 164] on div "32" at bounding box center [187, 151] width 88 height 61
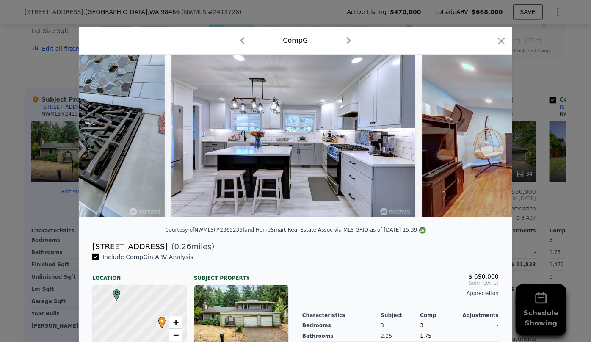
scroll to position [0, 1609]
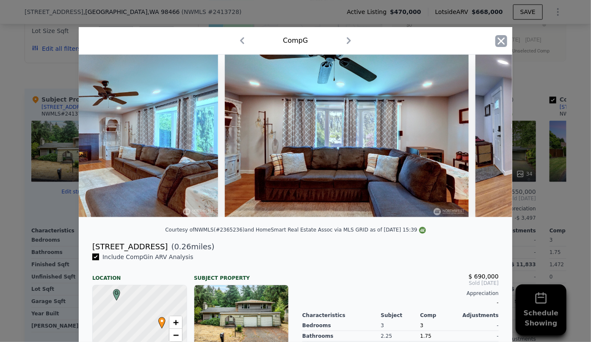
click at [498, 43] on icon "button" at bounding box center [501, 41] width 12 height 12
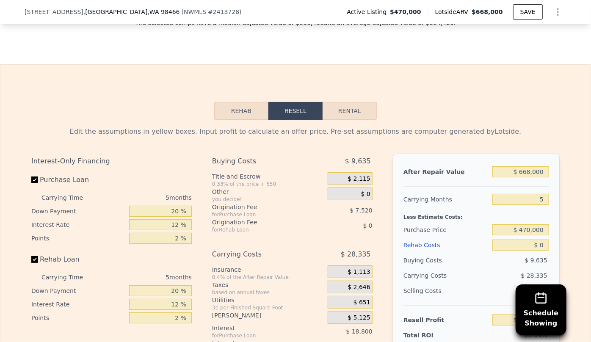
scroll to position [1382, 0]
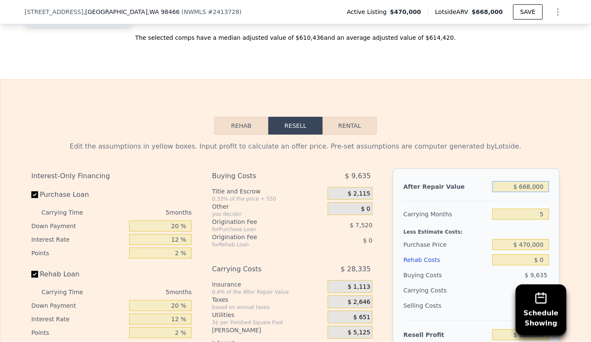
click at [527, 192] on input "$ 668,000" at bounding box center [520, 186] width 57 height 11
type input "$ 68,000"
type input "-$ 444,356"
type input "$ 618,000"
type input "$ 65,605"
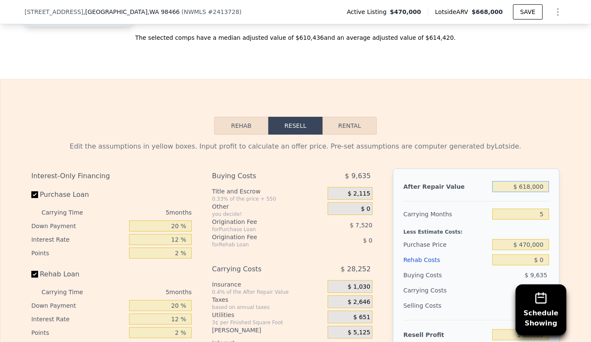
type input "$ 618,000"
click at [525, 138] on div "Rehab Resell Rental Edit the assumptions in yellow boxes. Input profit to calcu…" at bounding box center [295, 289] width 591 height 421
click at [541, 217] on input "5" at bounding box center [520, 214] width 57 height 11
type input "6"
type input "$ 59,954"
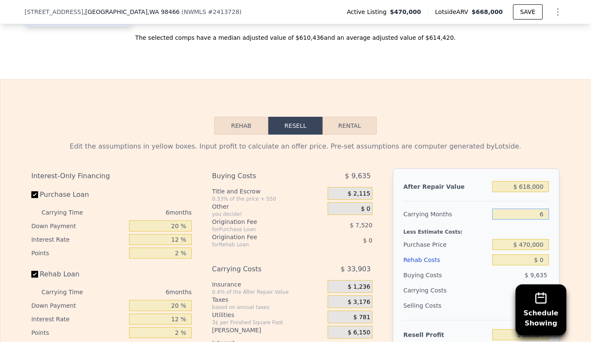
type input "6"
click at [493, 250] on input "$ 470,000" at bounding box center [520, 244] width 57 height 11
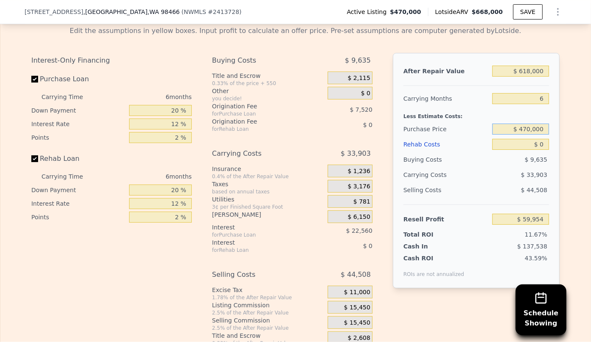
scroll to position [1460, 0]
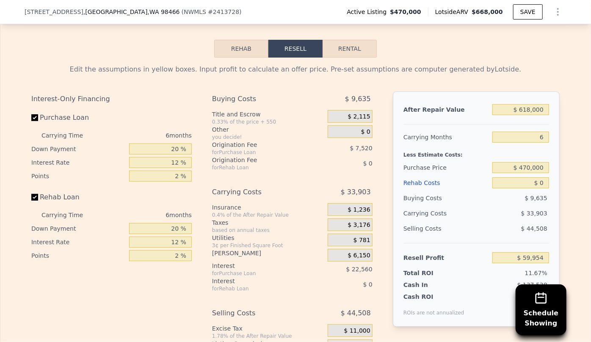
click at [424, 187] on div "Rehab Costs" at bounding box center [447, 182] width 86 height 15
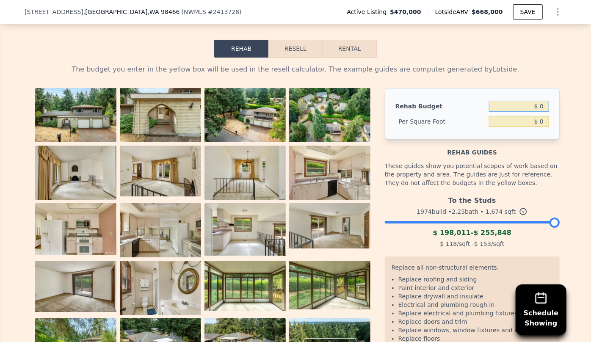
click at [537, 110] on input "$ 0" at bounding box center [519, 106] width 60 height 11
type input "$ 100,000"
type input "$ 59.74"
click at [288, 51] on button "Resell" at bounding box center [295, 49] width 54 height 18
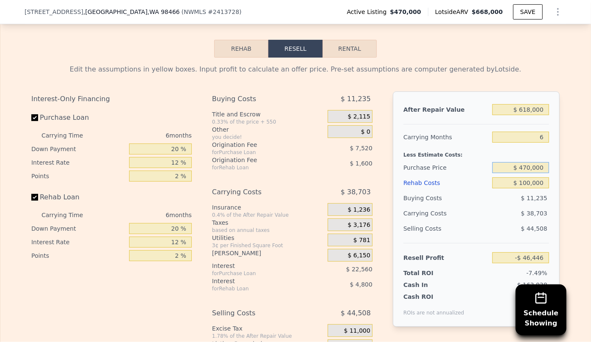
click at [528, 169] on input "$ 470,000" at bounding box center [520, 167] width 57 height 11
type input "$ 400,000"
type input "$ 28,267"
click at [492, 236] on div "$ 44,508" at bounding box center [520, 228] width 57 height 15
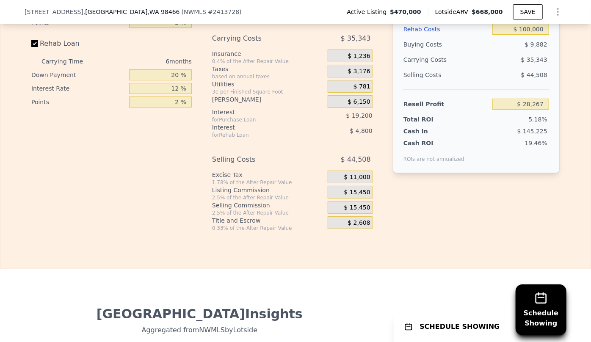
click at [346, 212] on span "$ 15,450" at bounding box center [357, 208] width 26 height 8
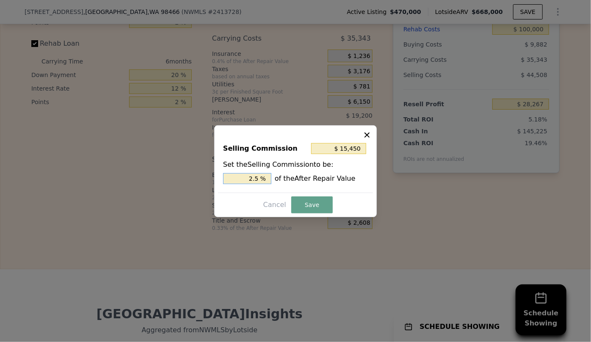
click at [254, 180] on input "2.5 %" at bounding box center [247, 178] width 48 height 11
type input "$ 3,090"
type input ".5 %"
type input "$ 9,270"
type input "1.5 %"
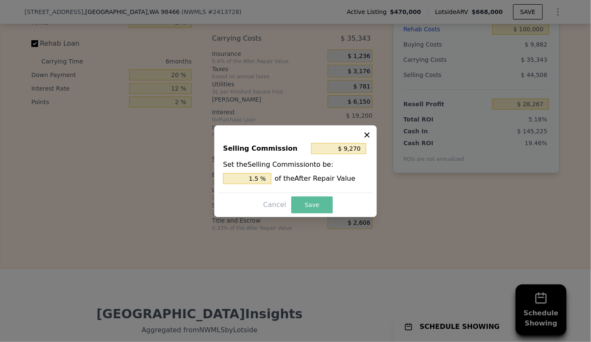
click at [318, 203] on button "Save" at bounding box center [311, 204] width 41 height 17
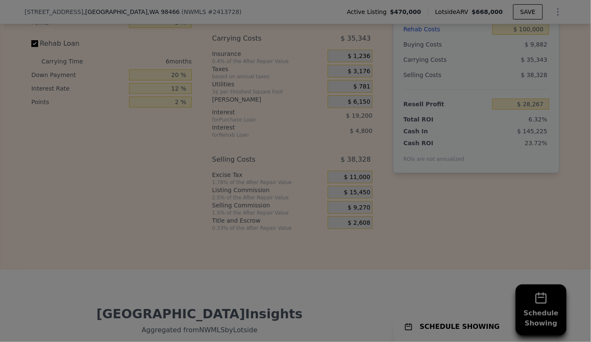
type input "$ 34,447"
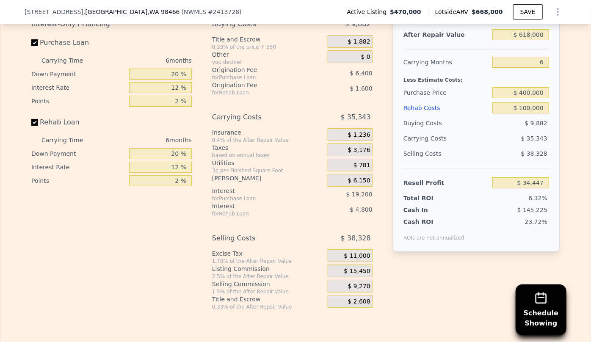
scroll to position [1460, 0]
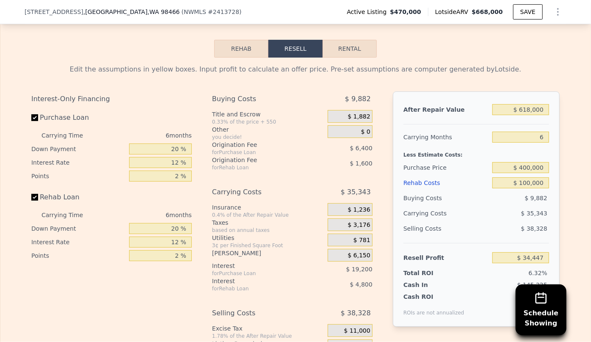
click at [348, 53] on button "Rental" at bounding box center [350, 49] width 54 height 18
select select "30"
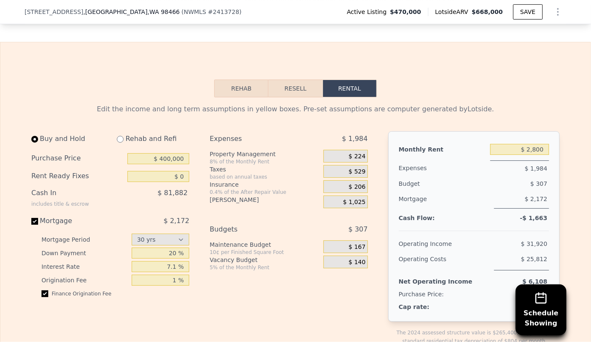
scroll to position [1421, 0]
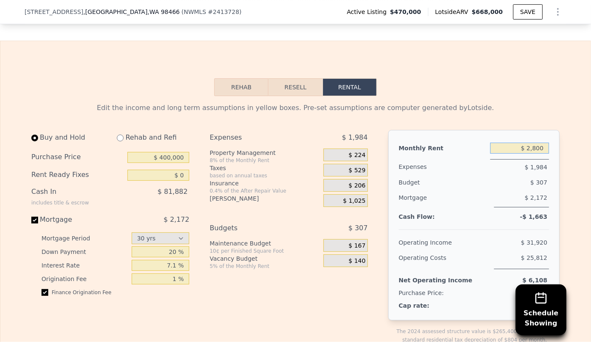
click at [545, 150] on input "$ 2,800" at bounding box center [519, 148] width 59 height 11
type input "$ 2"
type input "$ 3,100"
drag, startPoint x: 295, startPoint y: 89, endPoint x: 145, endPoint y: 139, distance: 158.0
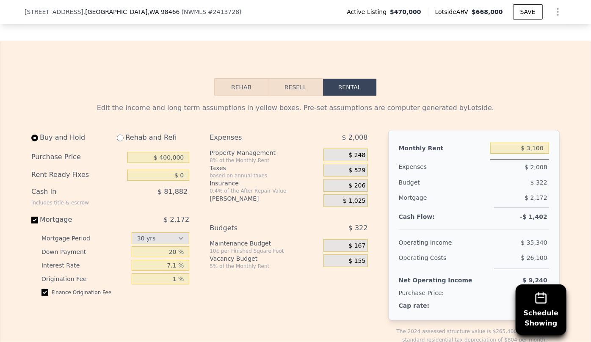
click at [116, 138] on div "Rehab and Refi" at bounding box center [149, 137] width 79 height 15
click at [117, 141] on input "radio" at bounding box center [120, 138] width 7 height 7
radio input "true"
type input "$ 100,000"
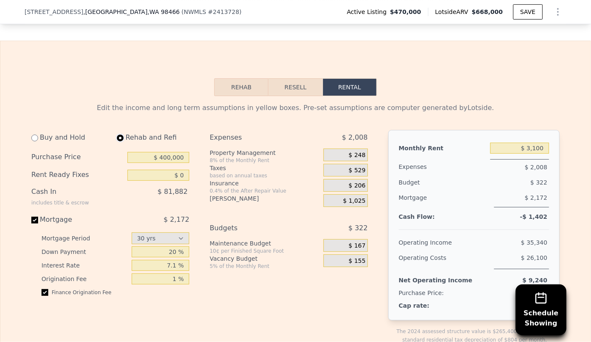
type input "$ 3,000"
select select "30"
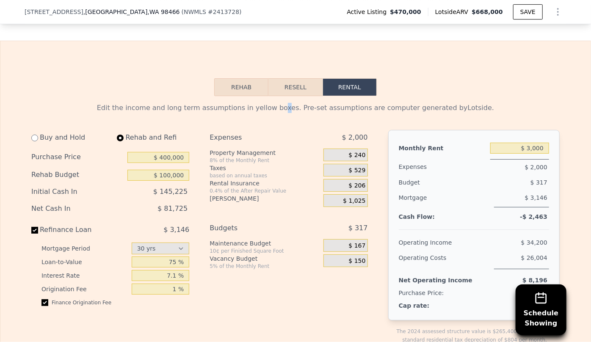
click at [307, 92] on button "Resell" at bounding box center [295, 87] width 54 height 18
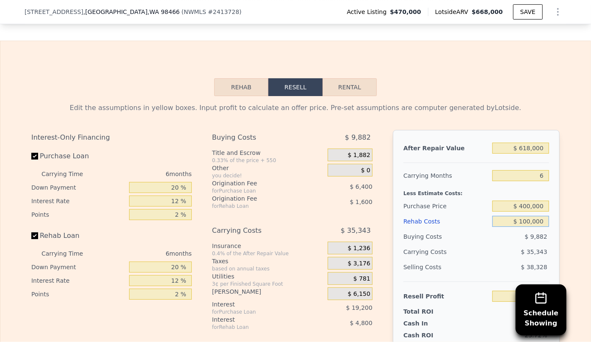
click at [542, 223] on input "$ 100,000" at bounding box center [520, 221] width 57 height 11
type input "$ 100"
type input "$ 130,207"
type input "$ 1"
type input "$ 140,846"
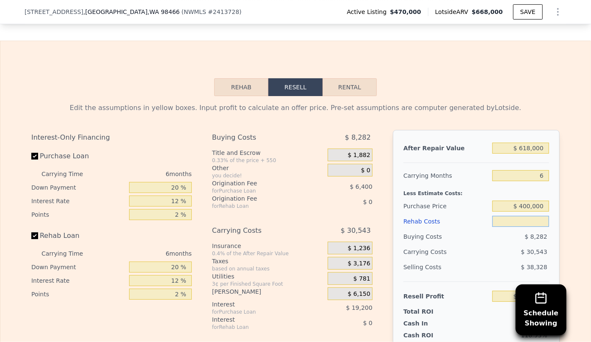
type input "$ 6"
type input "$ 140,841"
type input "$ 600"
type input "$ 140,786"
type input "$ 6,000"
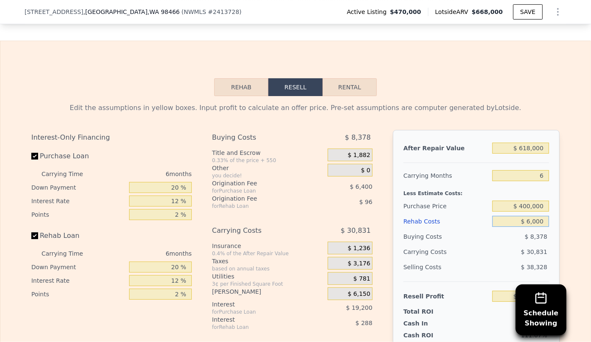
type input "$ 134,463"
type input "$ 60,000"
type input "$ 77,007"
type input "$ 60,000"
click at [523, 96] on div "Rehab Resell Rental Edit the assumptions in yellow boxes. Input profit to calcu…" at bounding box center [295, 251] width 591 height 421
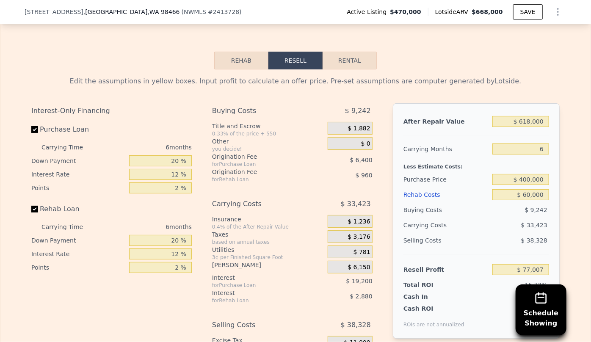
scroll to position [1382, 0]
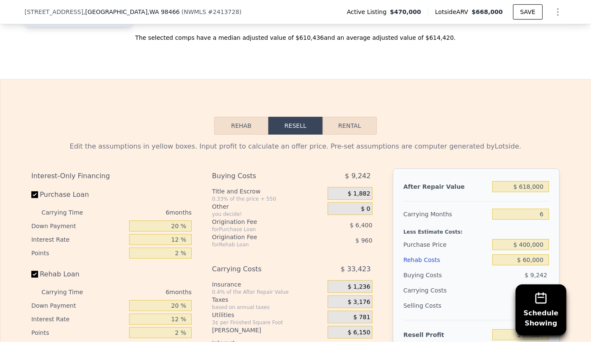
click at [338, 127] on button "Rental" at bounding box center [350, 126] width 54 height 18
select select "30"
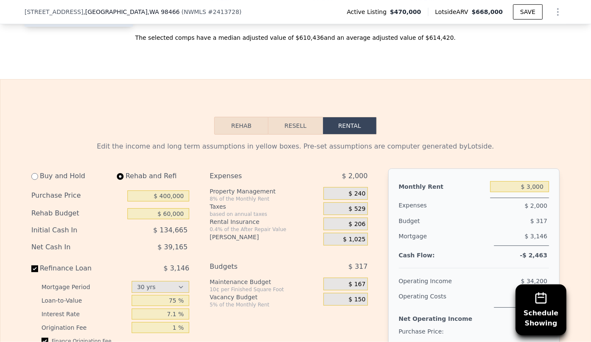
scroll to position [1421, 0]
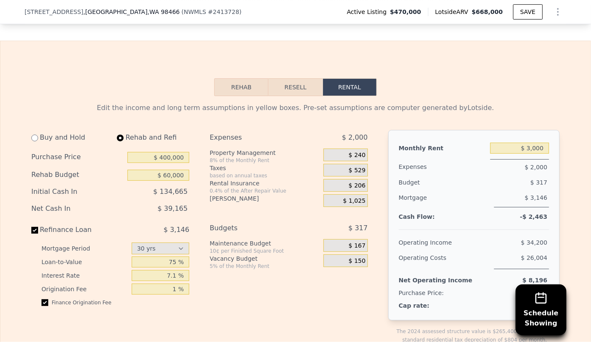
click at [357, 159] on span "$ 240" at bounding box center [357, 156] width 17 height 8
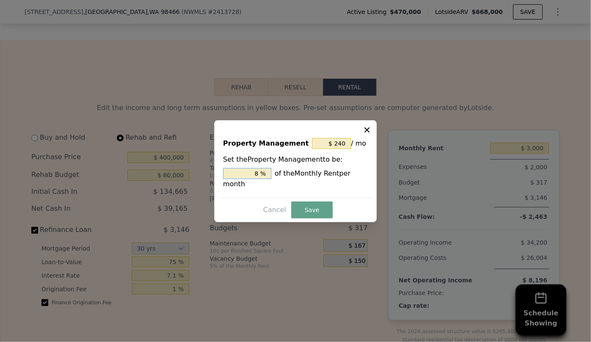
click at [263, 179] on input "8 %" at bounding box center [247, 173] width 48 height 11
type input "$ 0"
type input "0 %"
click at [301, 202] on button "Save" at bounding box center [311, 210] width 41 height 17
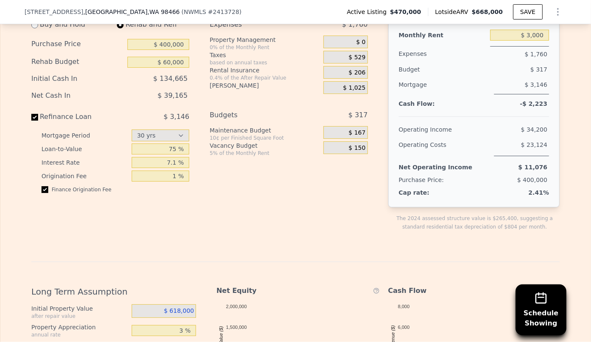
scroll to position [1537, 0]
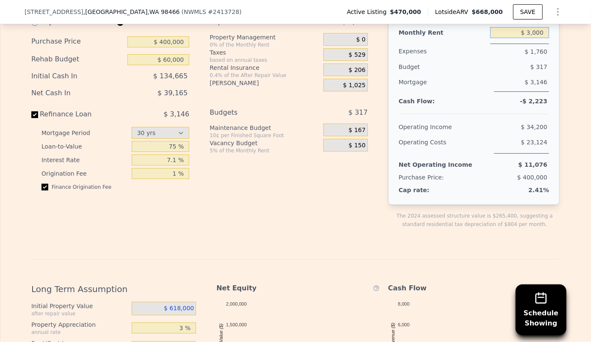
click at [532, 36] on input "$ 3,000" at bounding box center [519, 32] width 59 height 11
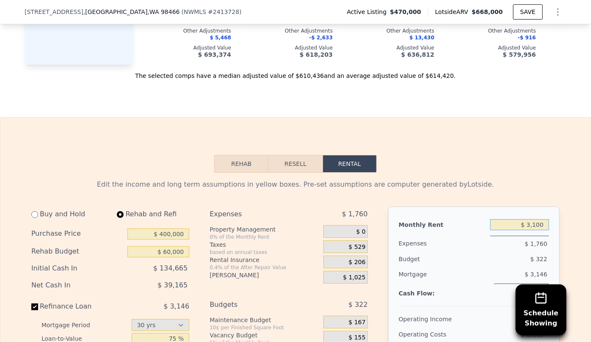
scroll to position [1344, 0]
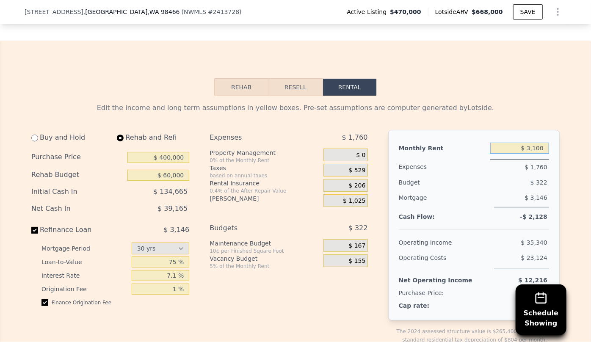
click at [535, 149] on input "$ 3,100" at bounding box center [519, 148] width 59 height 11
type input "$ 3,200"
click at [298, 82] on button "Resell" at bounding box center [295, 87] width 54 height 18
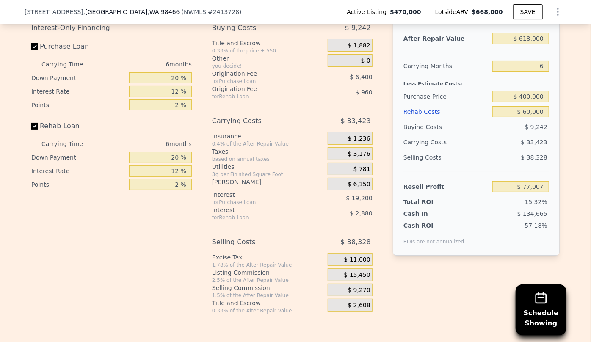
scroll to position [1498, 0]
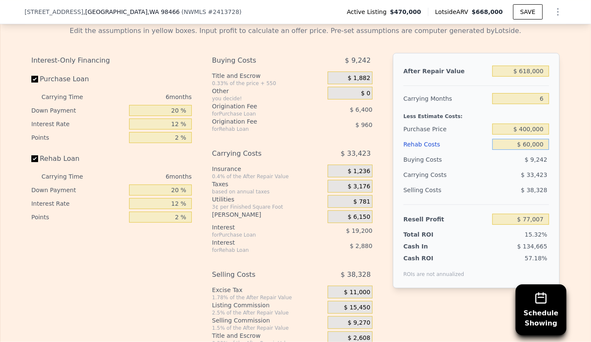
click at [528, 148] on input "$ 60,000" at bounding box center [520, 144] width 57 height 11
type input "$ 0000"
type input "$ 140,847"
type input "$ 80,000"
type input "$ 55,727"
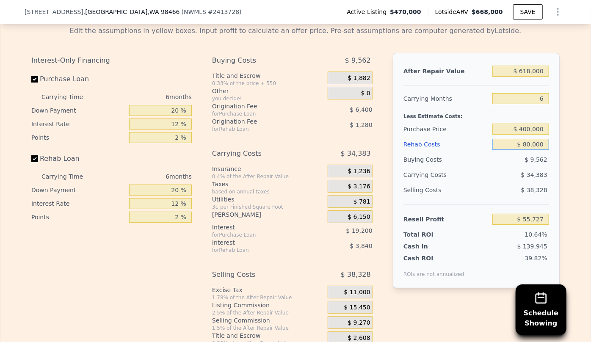
type input "$ 80,000"
click at [450, 141] on div "Rehab Costs" at bounding box center [447, 144] width 86 height 15
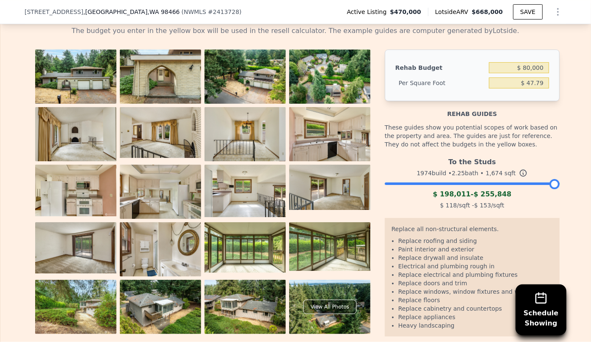
scroll to position [1460, 0]
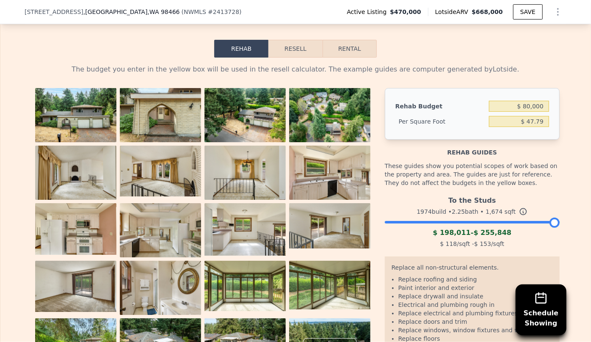
click at [280, 48] on button "Resell" at bounding box center [295, 49] width 54 height 18
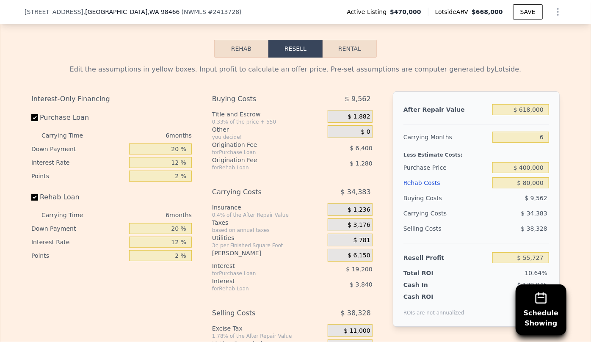
click at [563, 224] on div "Edit the assumptions in yellow boxes. Input profit to calculate an offer price.…" at bounding box center [296, 222] width 542 height 328
click at [419, 185] on div "Rehab Costs" at bounding box center [447, 182] width 86 height 15
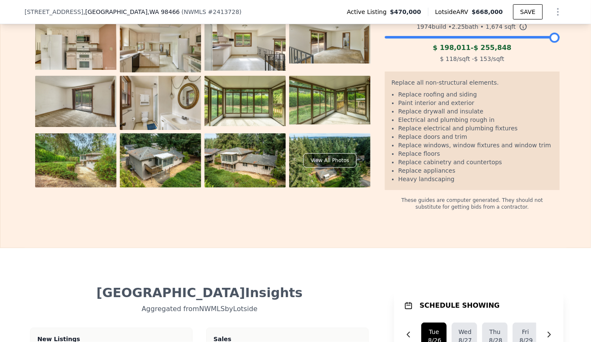
scroll to position [1652, 0]
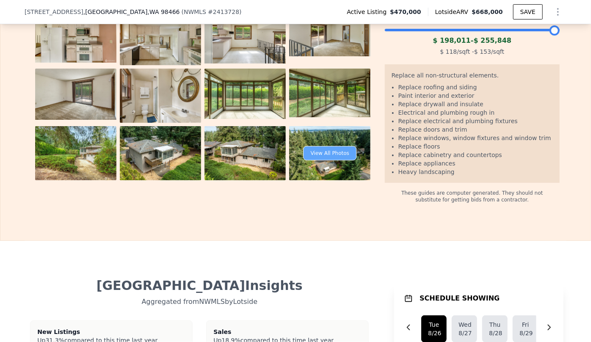
click at [324, 160] on div "View All Photos" at bounding box center [330, 153] width 53 height 14
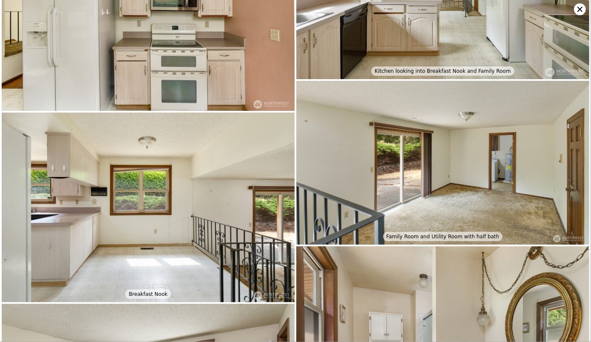
scroll to position [840, 0]
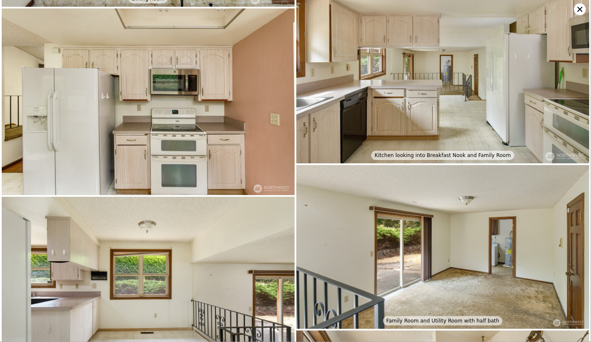
click at [581, 7] on icon at bounding box center [580, 9] width 12 height 12
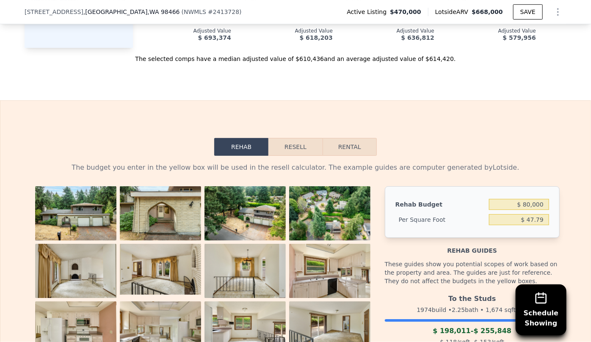
scroll to position [1344, 0]
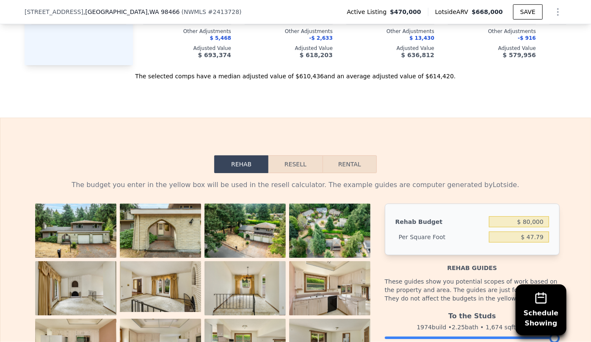
click at [283, 164] on button "Resell" at bounding box center [295, 164] width 54 height 18
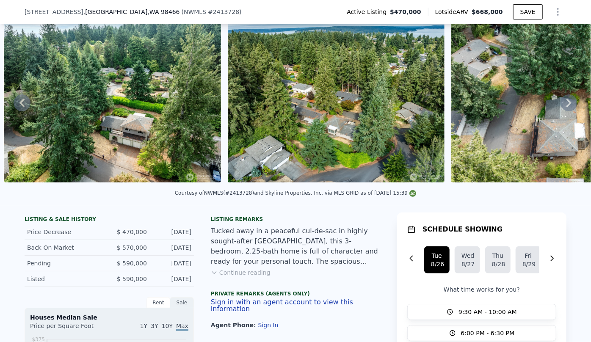
scroll to position [38, 0]
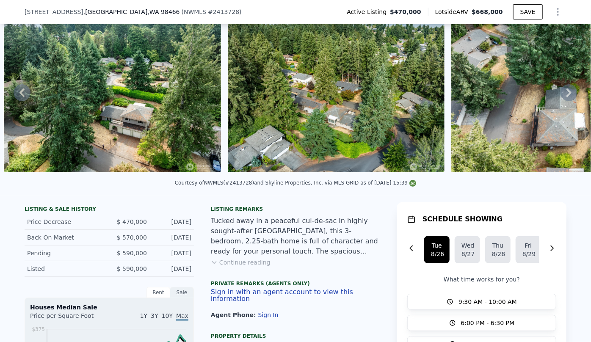
click at [254, 267] on button "Continue reading" at bounding box center [241, 262] width 60 height 8
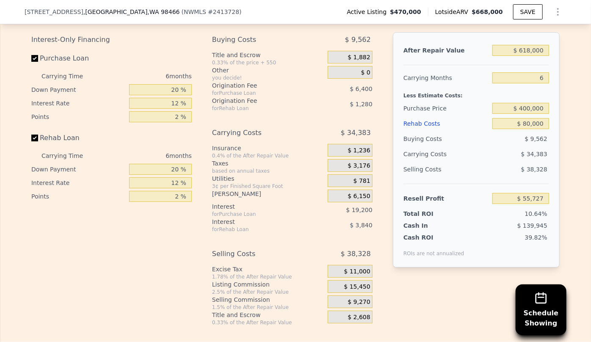
scroll to position [1617, 0]
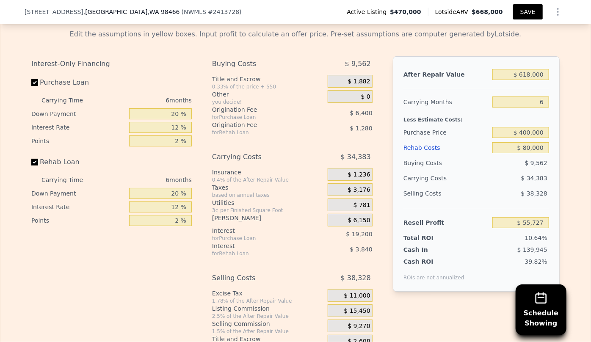
click at [523, 10] on button "SAVE" at bounding box center [528, 11] width 30 height 15
click at [526, 16] on button "SAVED" at bounding box center [525, 11] width 33 height 15
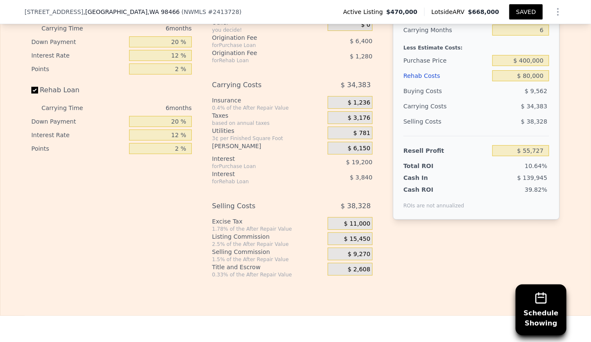
scroll to position [1732, 0]
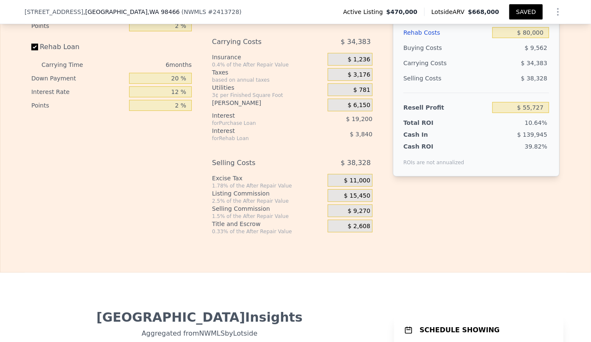
click at [523, 14] on button "SAVED" at bounding box center [525, 11] width 33 height 15
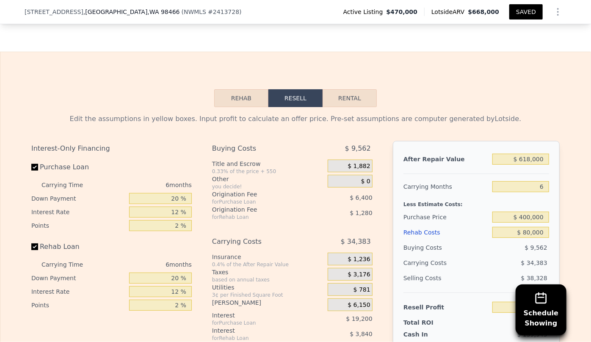
scroll to position [1308, 0]
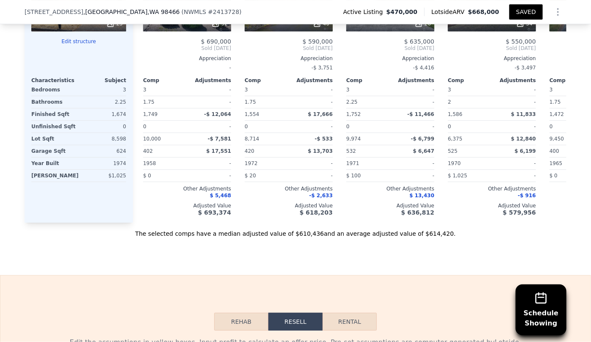
click at [363, 313] on button "Rental" at bounding box center [350, 322] width 54 height 18
select select "30"
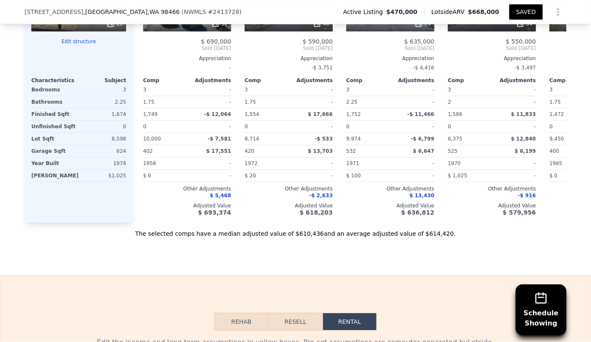
scroll to position [1578, 0]
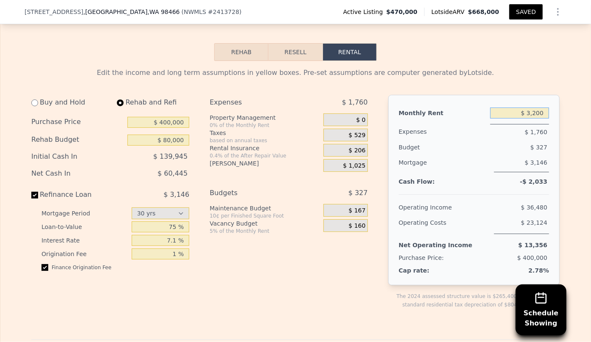
click at [534, 108] on input "$ 3,200" at bounding box center [519, 113] width 59 height 11
type input "$ 3,300"
click at [167, 135] on input "$ 80,000" at bounding box center [158, 140] width 62 height 11
type input "$ 60,000"
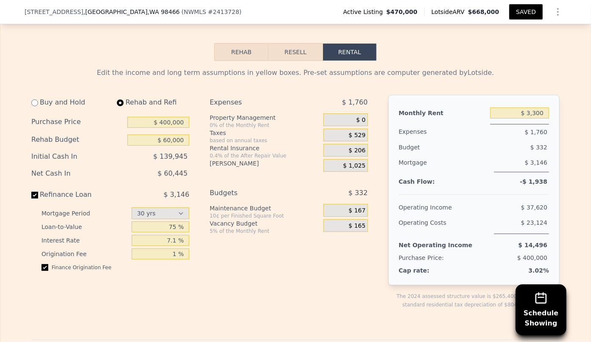
click at [176, 149] on div "$ 139,945" at bounding box center [140, 156] width 97 height 15
click at [440, 215] on div "Operating Costs" at bounding box center [445, 224] width 92 height 19
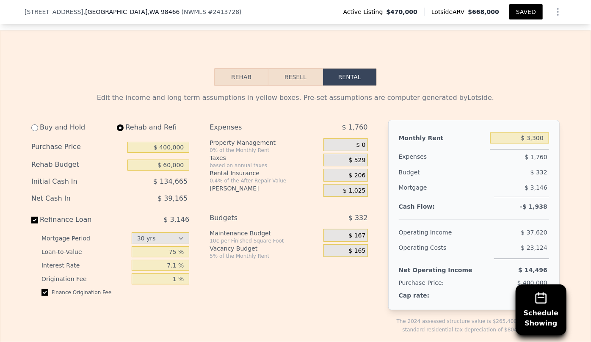
scroll to position [1540, 0]
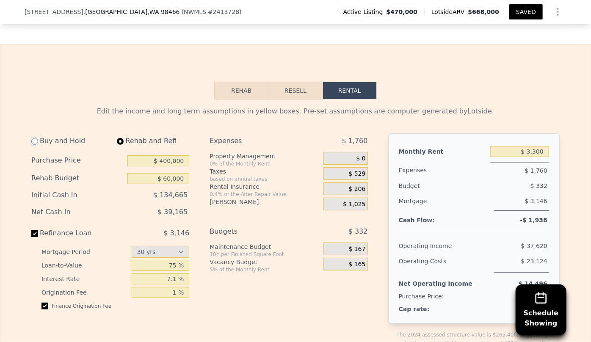
click at [32, 138] on input "radio" at bounding box center [34, 141] width 7 height 7
radio input "true"
type input "$ 0"
type input "$ 3,100"
select select "30"
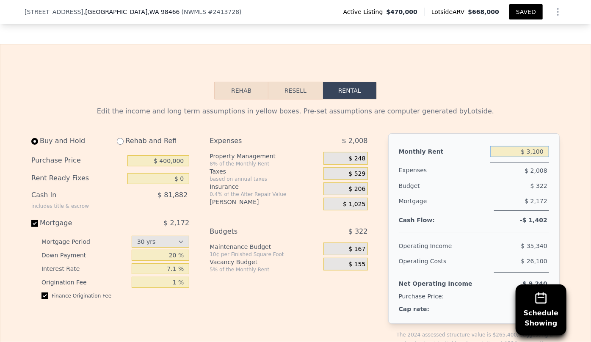
click at [534, 146] on input "$ 3,100" at bounding box center [519, 151] width 59 height 11
type input "$ 3,300"
click at [521, 133] on div "Monthly Rent $ 3,300 Expenses $ 2,008 Budget $ 322 Mortgage $ 2,172 Cash Flow: …" at bounding box center [473, 228] width 171 height 191
